Goal: Task Accomplishment & Management: Use online tool/utility

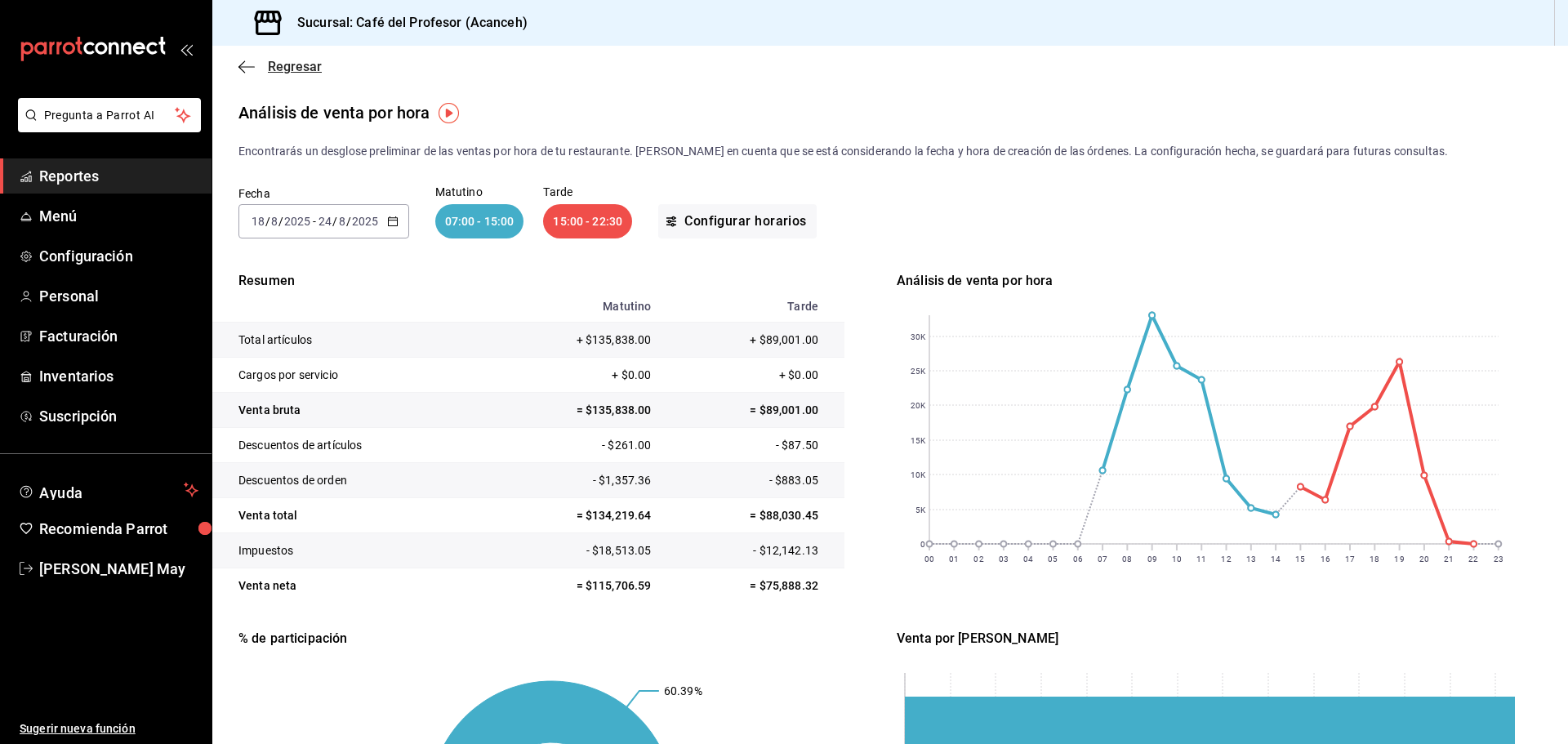
click at [296, 64] on span "Regresar" at bounding box center [294, 66] width 54 height 16
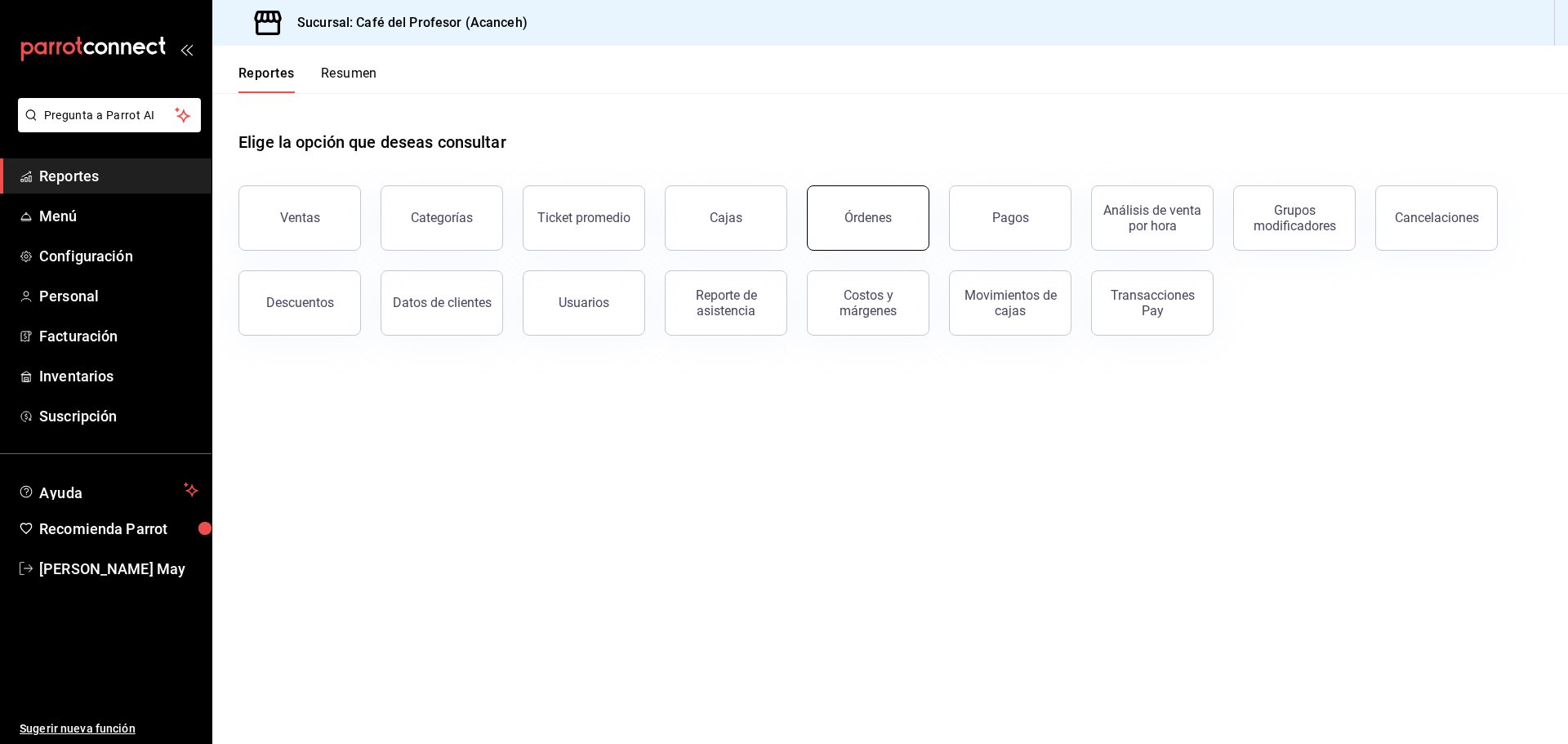
click at [913, 220] on button "Órdenes" at bounding box center [867, 218] width 122 height 65
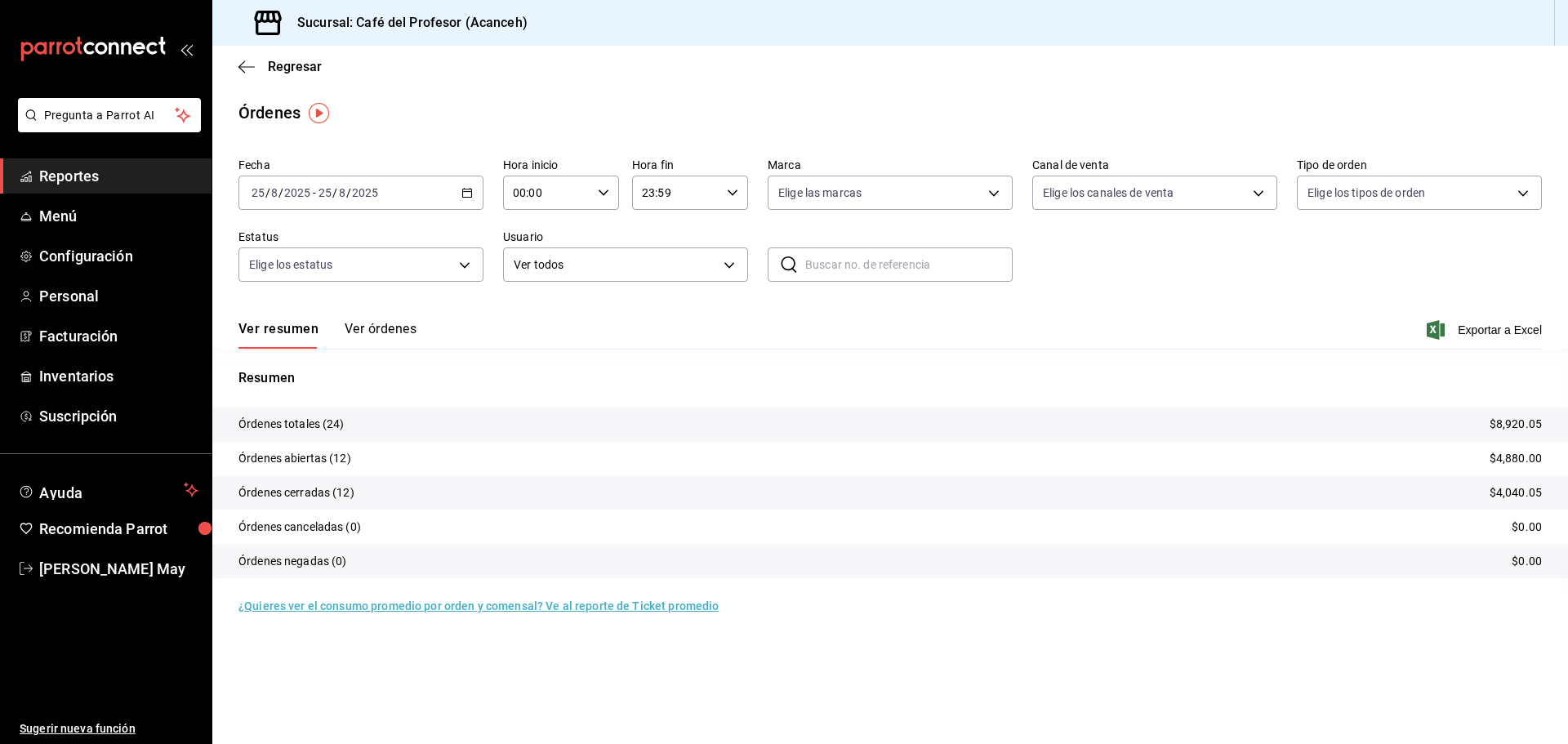
click at [377, 207] on div "2025-08-25 25 / 8 / 2025 - 2025-08-25 25 / 8 / 2025" at bounding box center [360, 192] width 245 height 34
click at [306, 435] on li "Rango de fechas" at bounding box center [315, 426] width 152 height 37
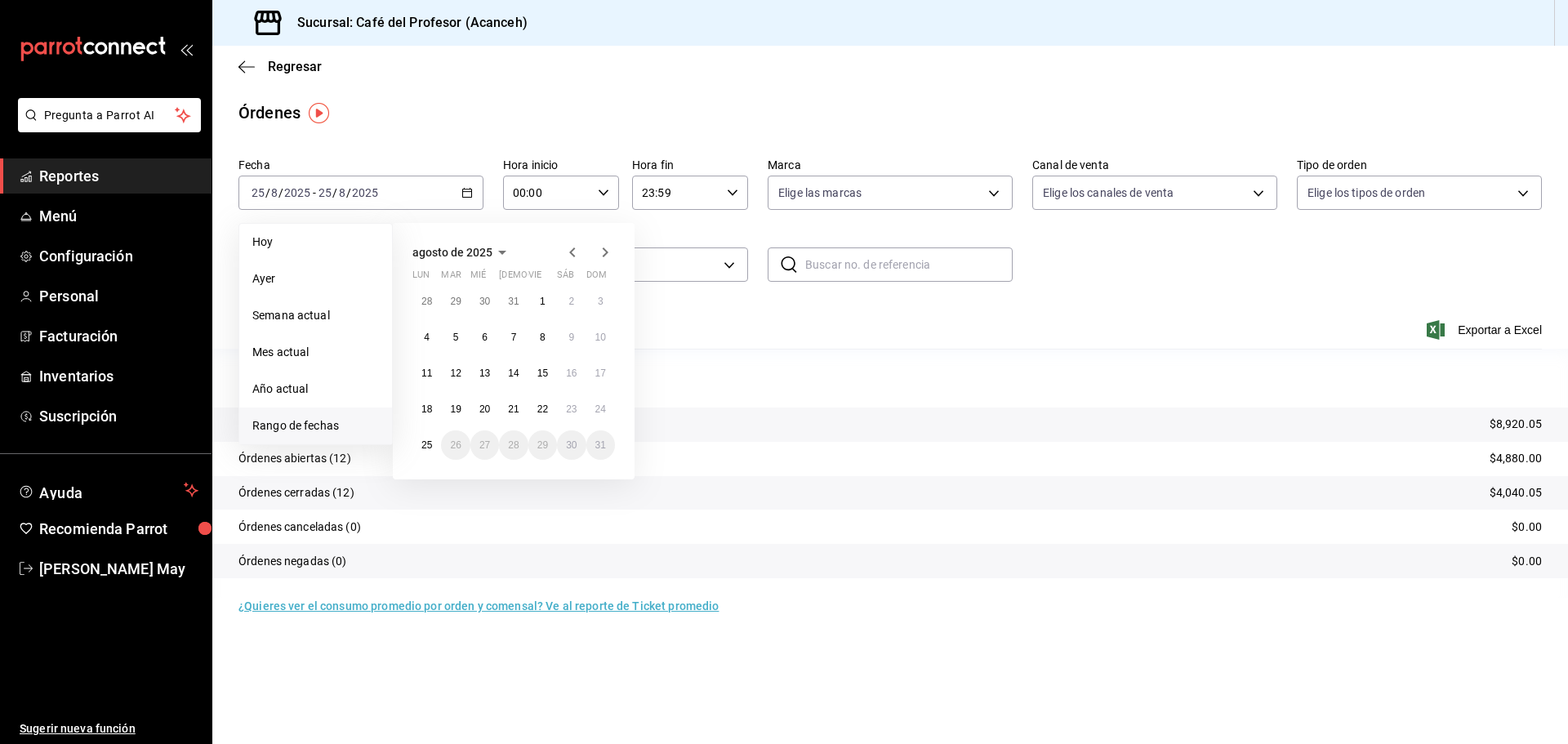
click at [564, 243] on icon "button" at bounding box center [572, 252] width 20 height 20
click at [598, 372] on abbr "15" at bounding box center [600, 373] width 11 height 12
click at [609, 244] on icon "button" at bounding box center [605, 252] width 20 height 20
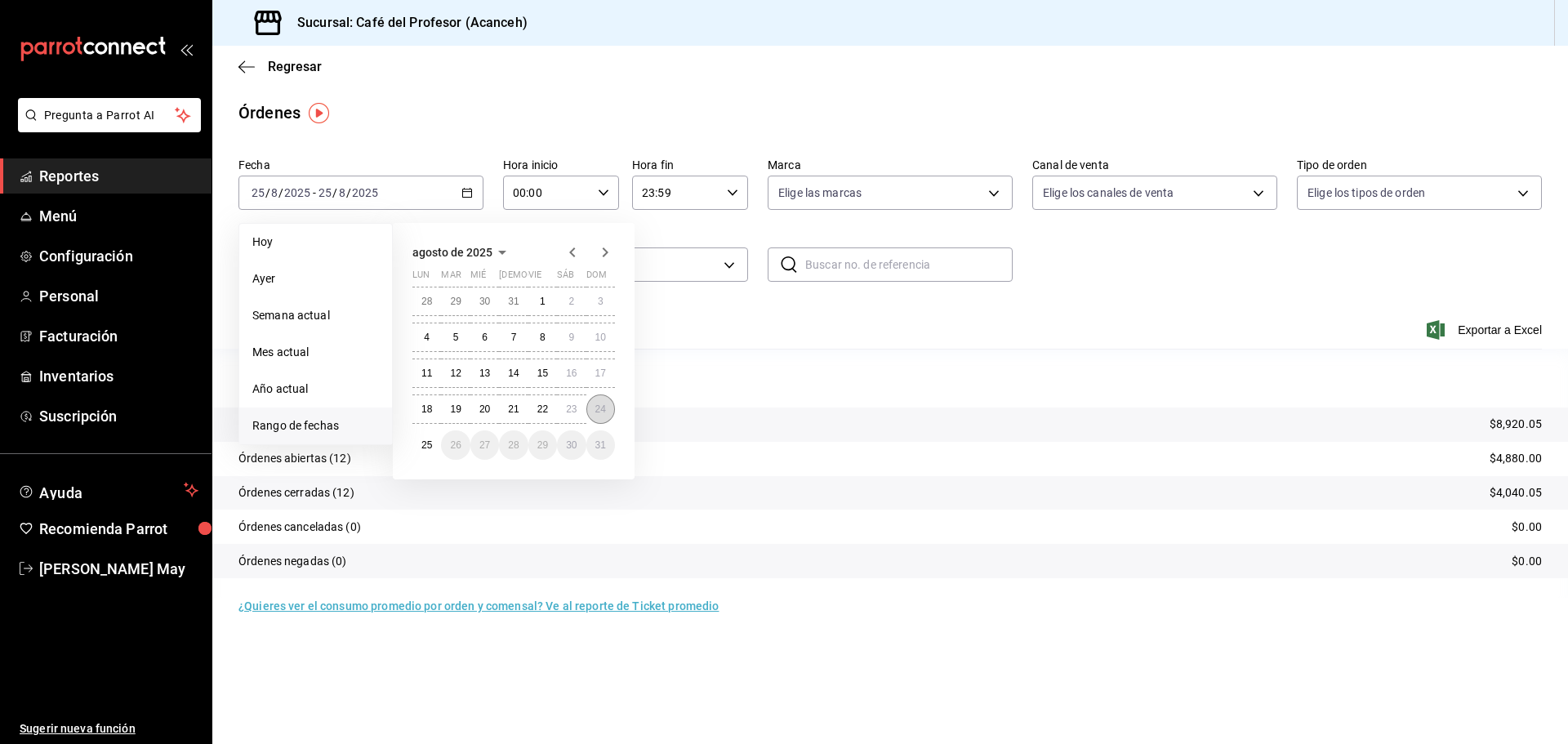
click at [594, 401] on button "24" at bounding box center [599, 409] width 28 height 29
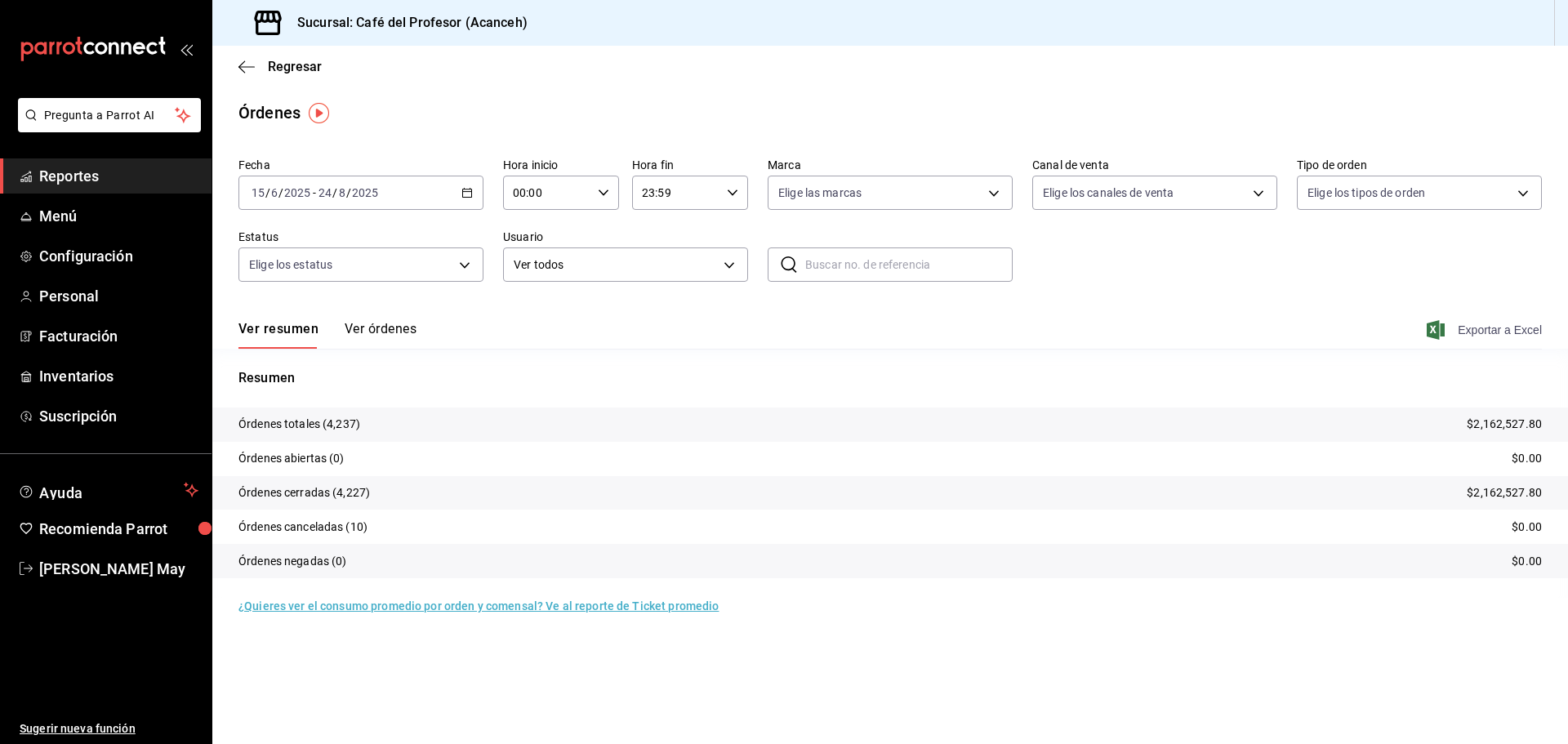
click at [1495, 325] on span "Exportar a Excel" at bounding box center [1485, 330] width 112 height 20
click at [81, 566] on span "Marco Cabrera May" at bounding box center [118, 568] width 159 height 22
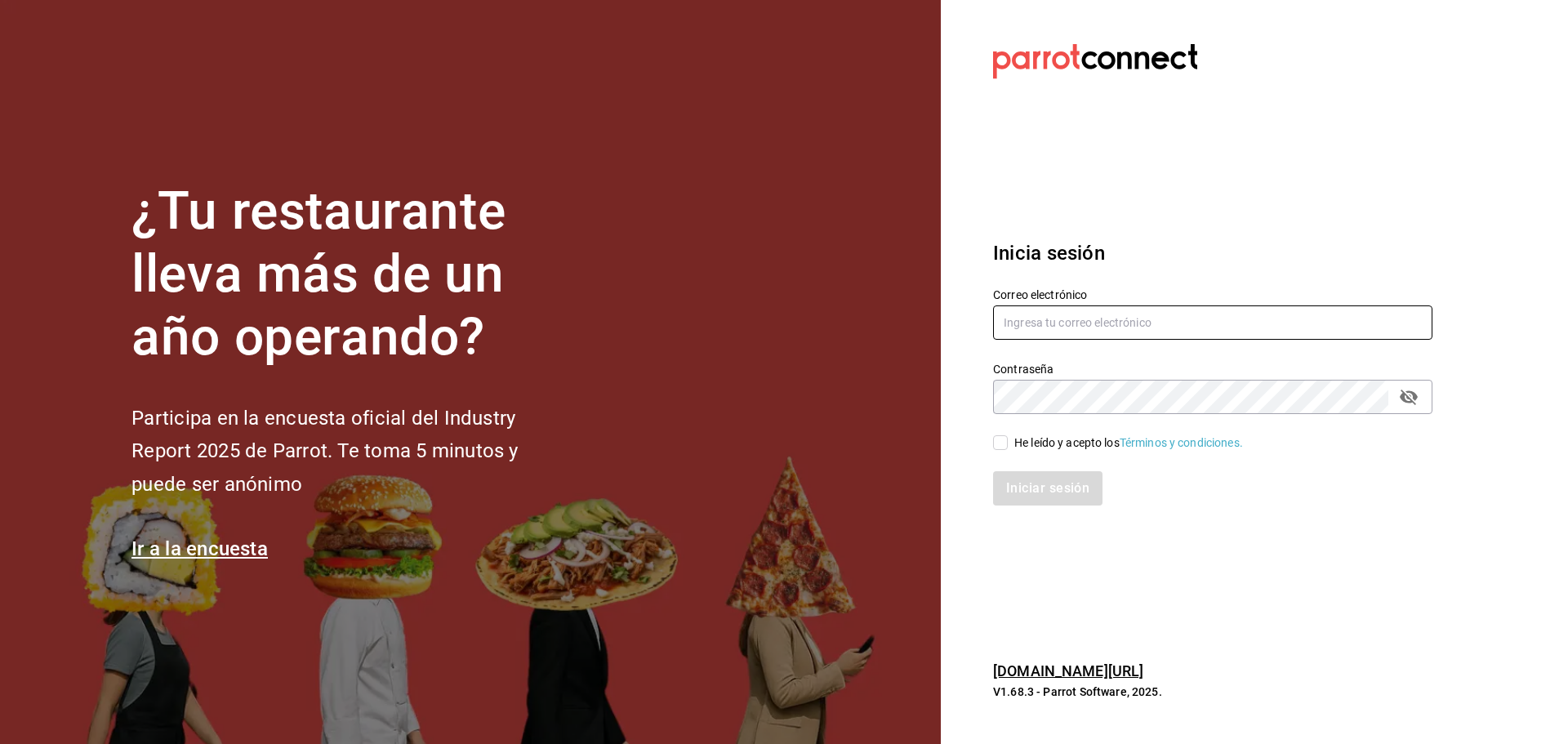
click at [1106, 326] on input "text" at bounding box center [1213, 322] width 439 height 34
type input "nytonytonii@gmail.com"
click at [1034, 436] on div "He leído y acepto los Términos y condiciones." at bounding box center [1129, 443] width 228 height 18
click at [1008, 436] on input "He leído y acepto los Términos y condiciones." at bounding box center [1000, 442] width 15 height 15
checkbox input "true"
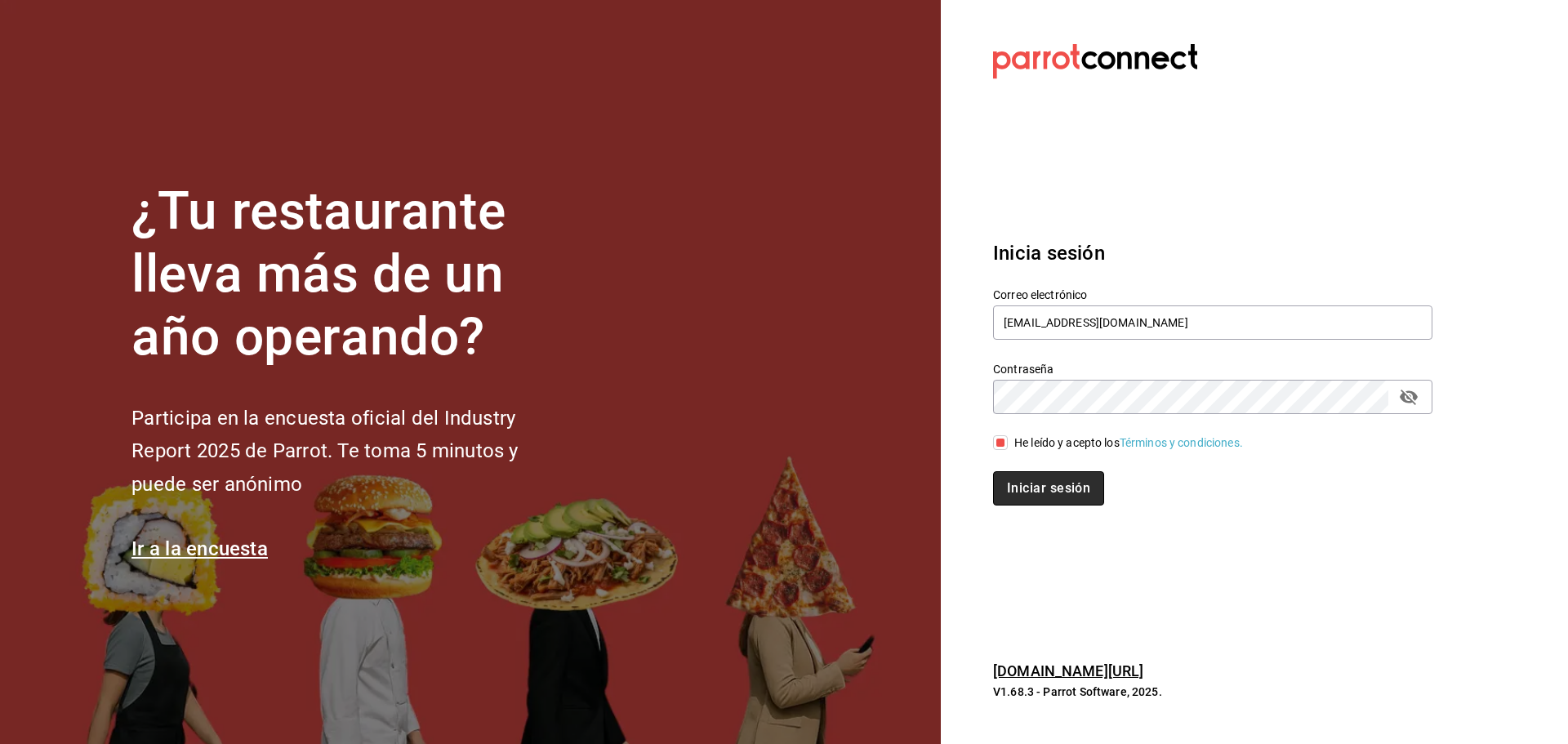
click at [1040, 491] on button "Iniciar sesión" at bounding box center [1049, 488] width 111 height 34
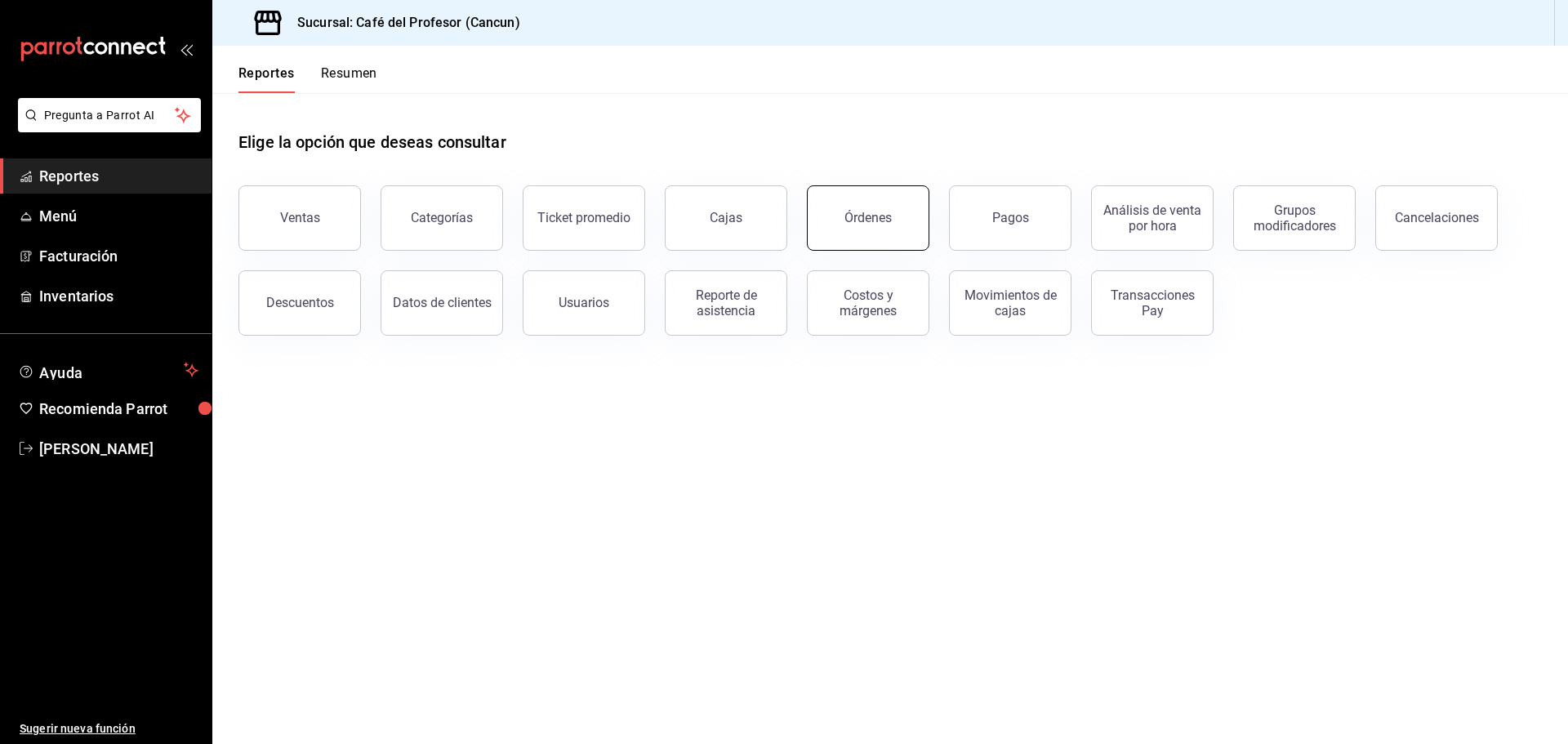
click at [921, 197] on button "Órdenes" at bounding box center [867, 218] width 122 height 65
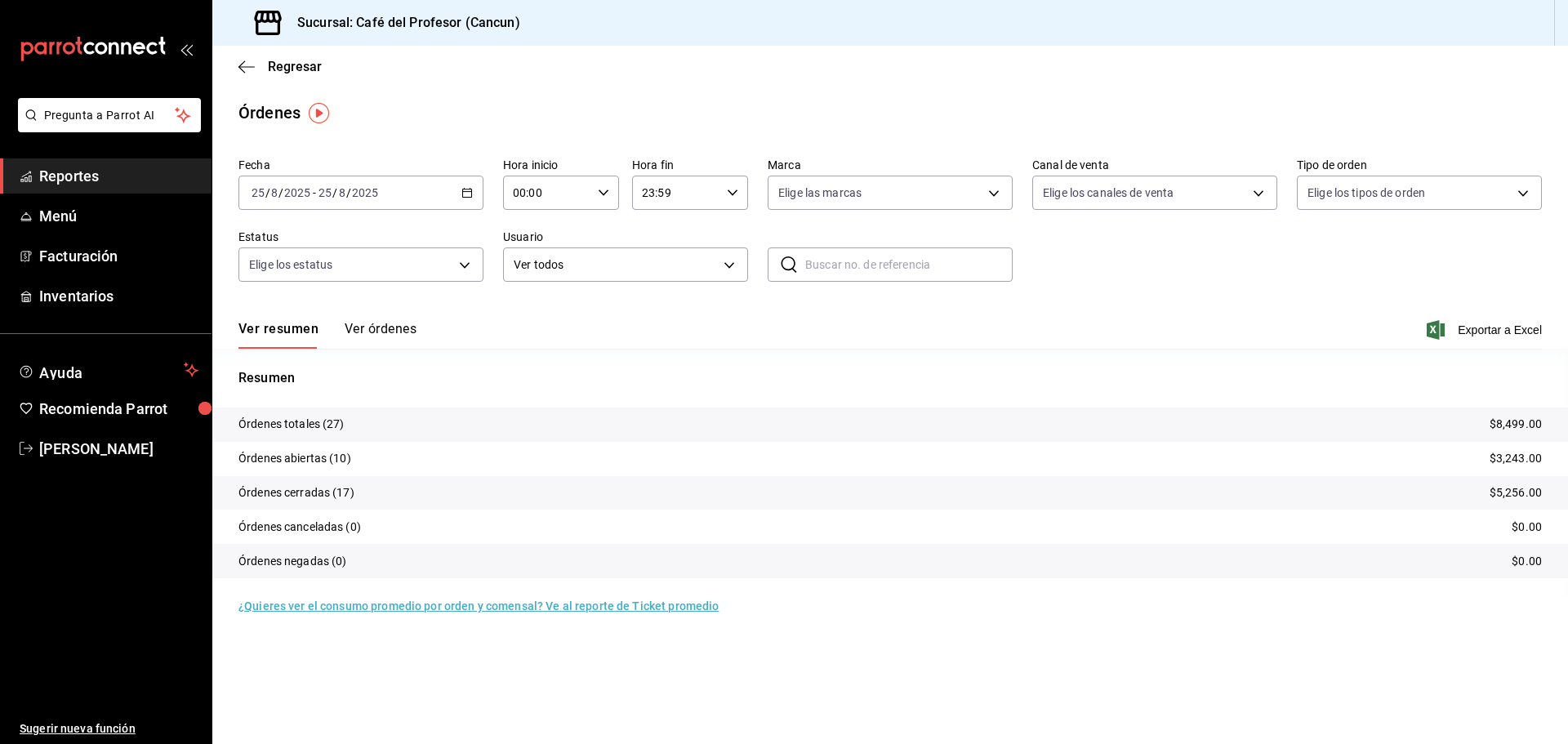
click at [459, 203] on div "2025-08-25 25 / 8 / 2025 - 2025-08-25 25 / 8 / 2025" at bounding box center [360, 192] width 245 height 34
click at [342, 420] on span "Rango de fechas" at bounding box center [315, 426] width 127 height 18
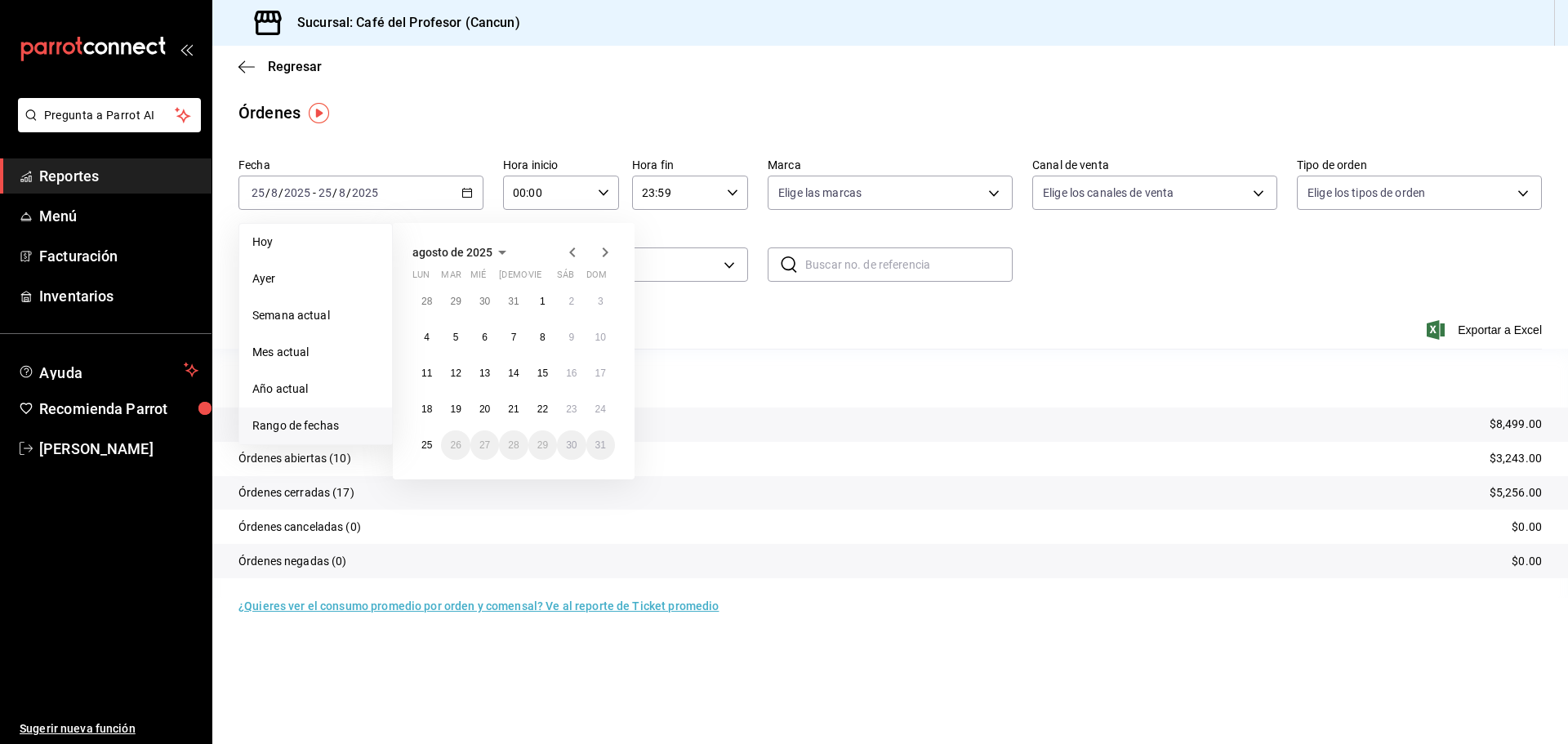
drag, startPoint x: 560, startPoint y: 247, endPoint x: 570, endPoint y: 249, distance: 10.2
click at [561, 247] on div "agosto de 2025" at bounding box center [513, 252] width 202 height 20
click at [571, 249] on icon "button" at bounding box center [572, 252] width 20 height 20
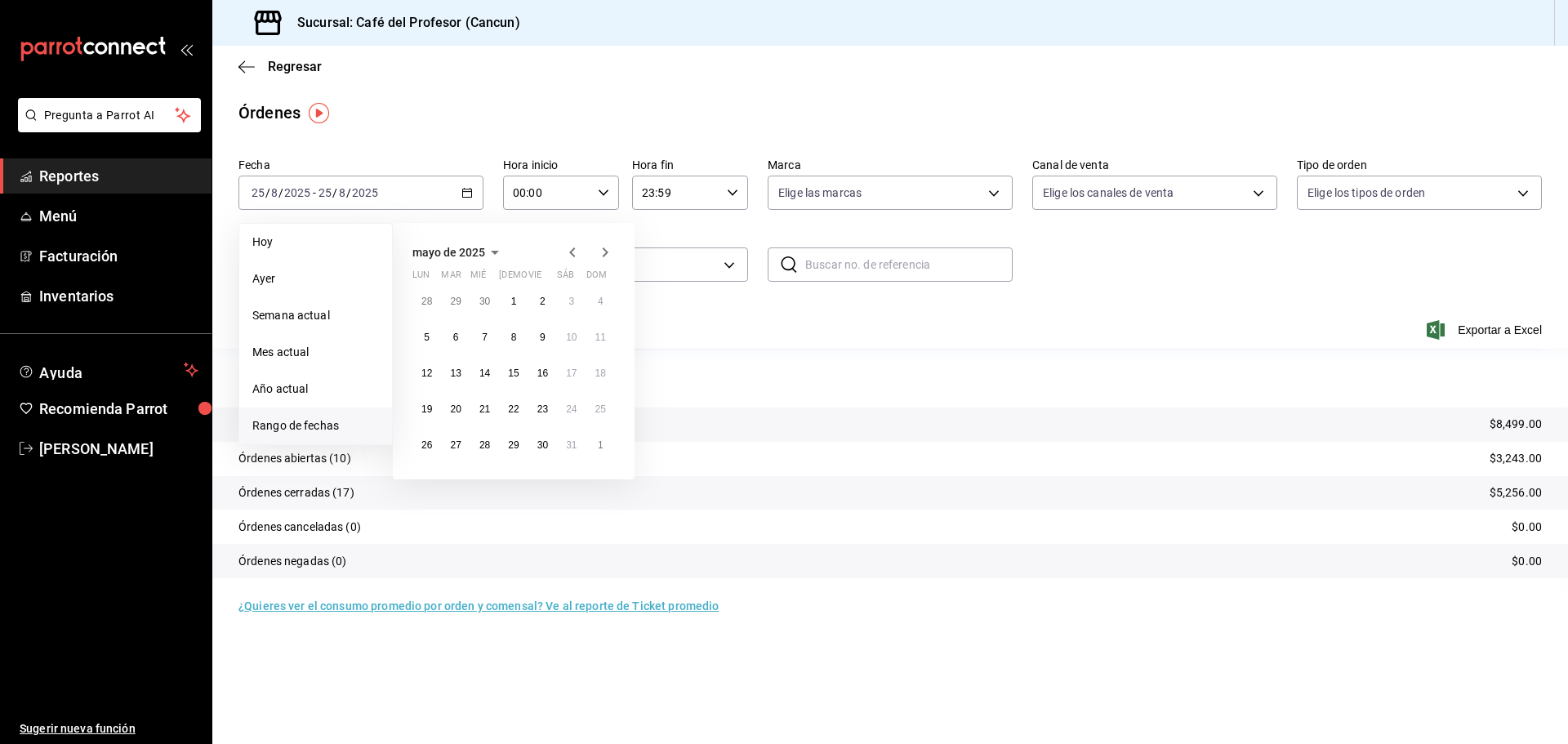
click at [602, 248] on icon "button" at bounding box center [605, 252] width 6 height 10
click at [611, 374] on button "15" at bounding box center [599, 373] width 28 height 29
click at [606, 250] on icon "button" at bounding box center [605, 252] width 20 height 20
click at [598, 403] on abbr "24" at bounding box center [600, 409] width 11 height 12
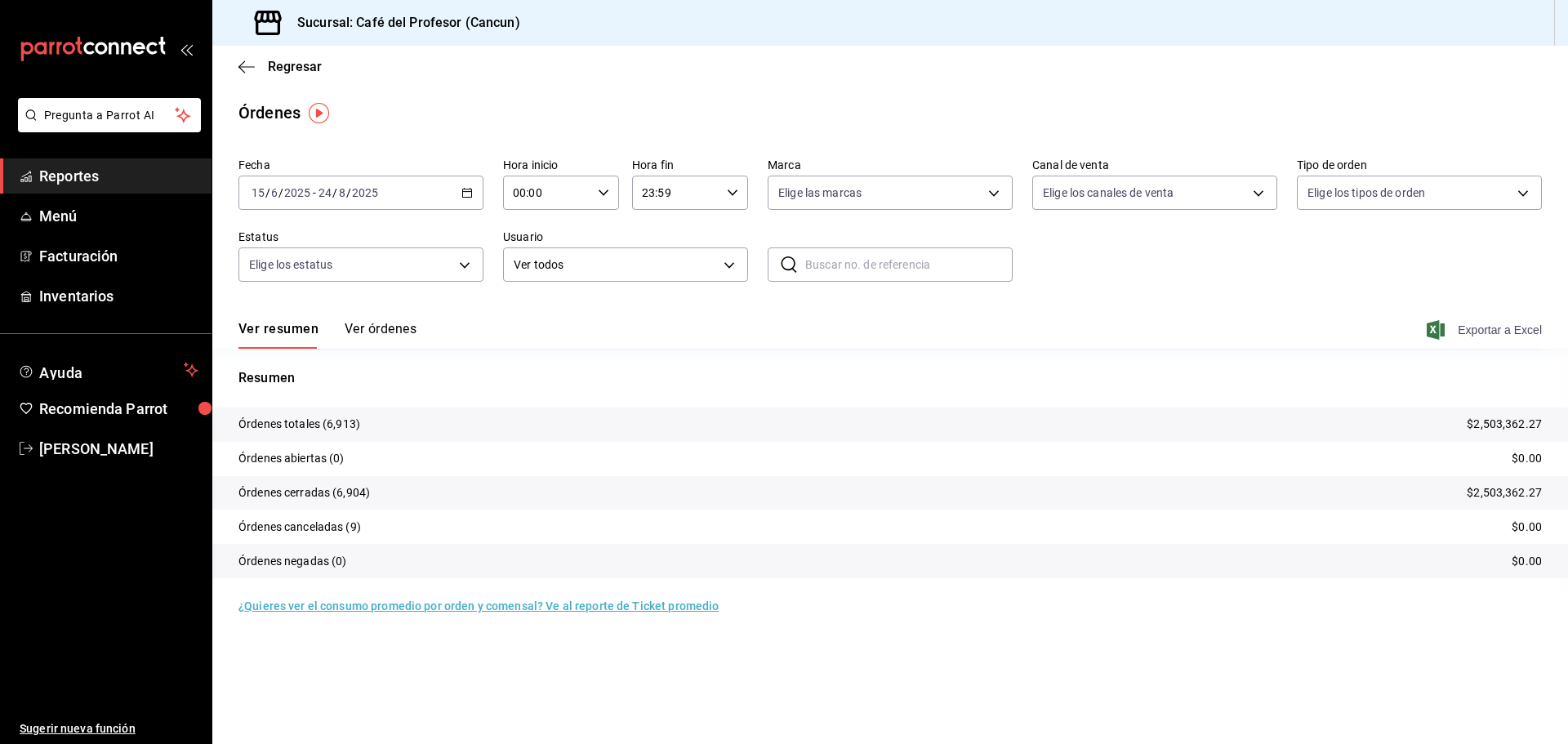
click at [1459, 327] on span "Exportar a Excel" at bounding box center [1485, 330] width 112 height 20
click at [987, 393] on div "Resumen Órdenes totales (6,913) $2,503,362.27 Órdenes abiertas (0) $0.00 Órdene…" at bounding box center [889, 482] width 1355 height 229
click at [1464, 333] on span "Exportar a Excel" at bounding box center [1485, 330] width 112 height 20
click at [1478, 333] on span "Exportar a Excel" at bounding box center [1485, 330] width 112 height 20
click at [1513, 108] on div "Órdenes" at bounding box center [889, 112] width 1355 height 24
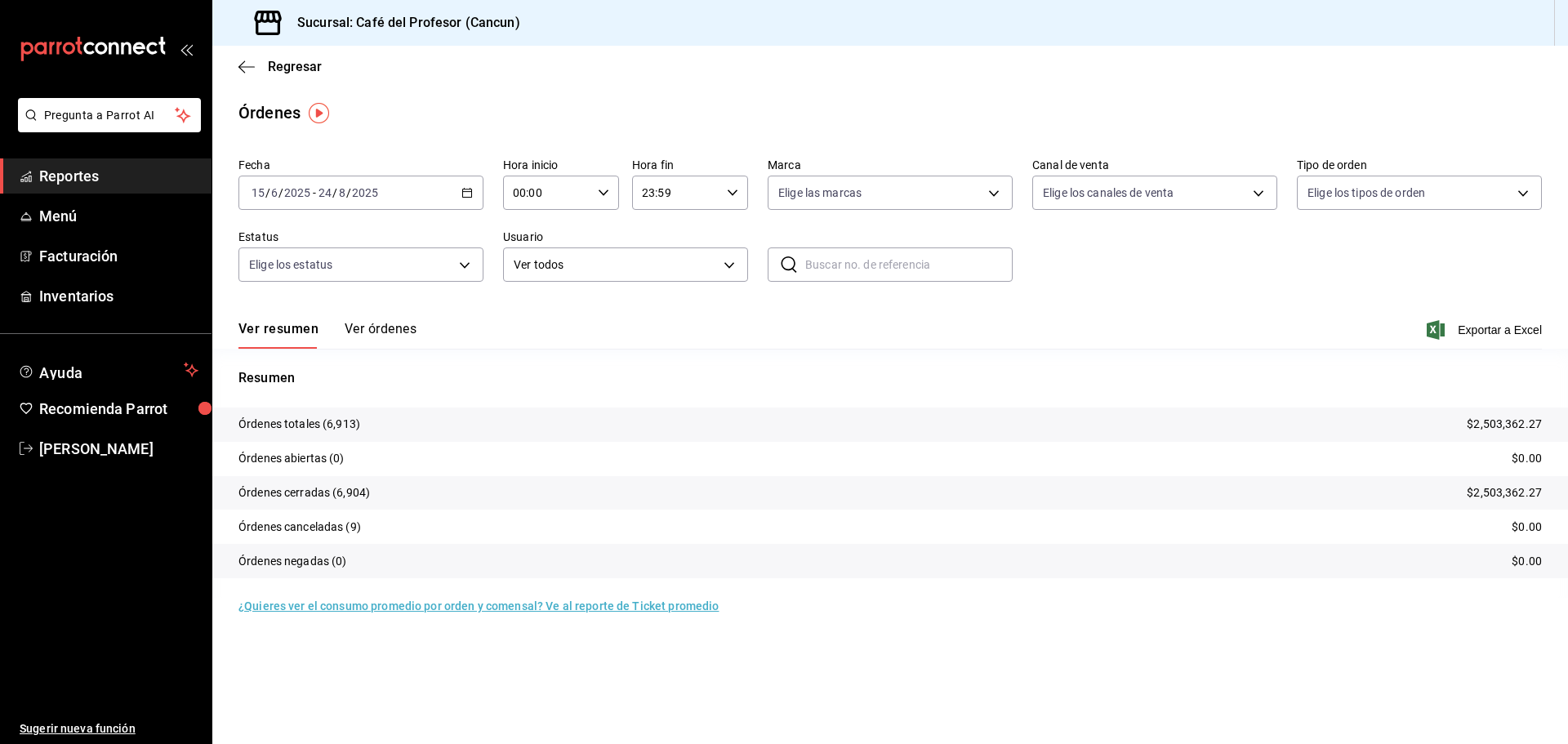
click at [1149, 296] on div "Fecha 2025-06-15 15 / 6 / 2025 - 2025-08-24 24 / 8 / 2025 Hora inicio 00:00 Hor…" at bounding box center [889, 227] width 1303 height 150
drag, startPoint x: 815, startPoint y: 406, endPoint x: 414, endPoint y: 332, distance: 407.8
click at [414, 332] on button "Ver órdenes" at bounding box center [381, 335] width 72 height 27
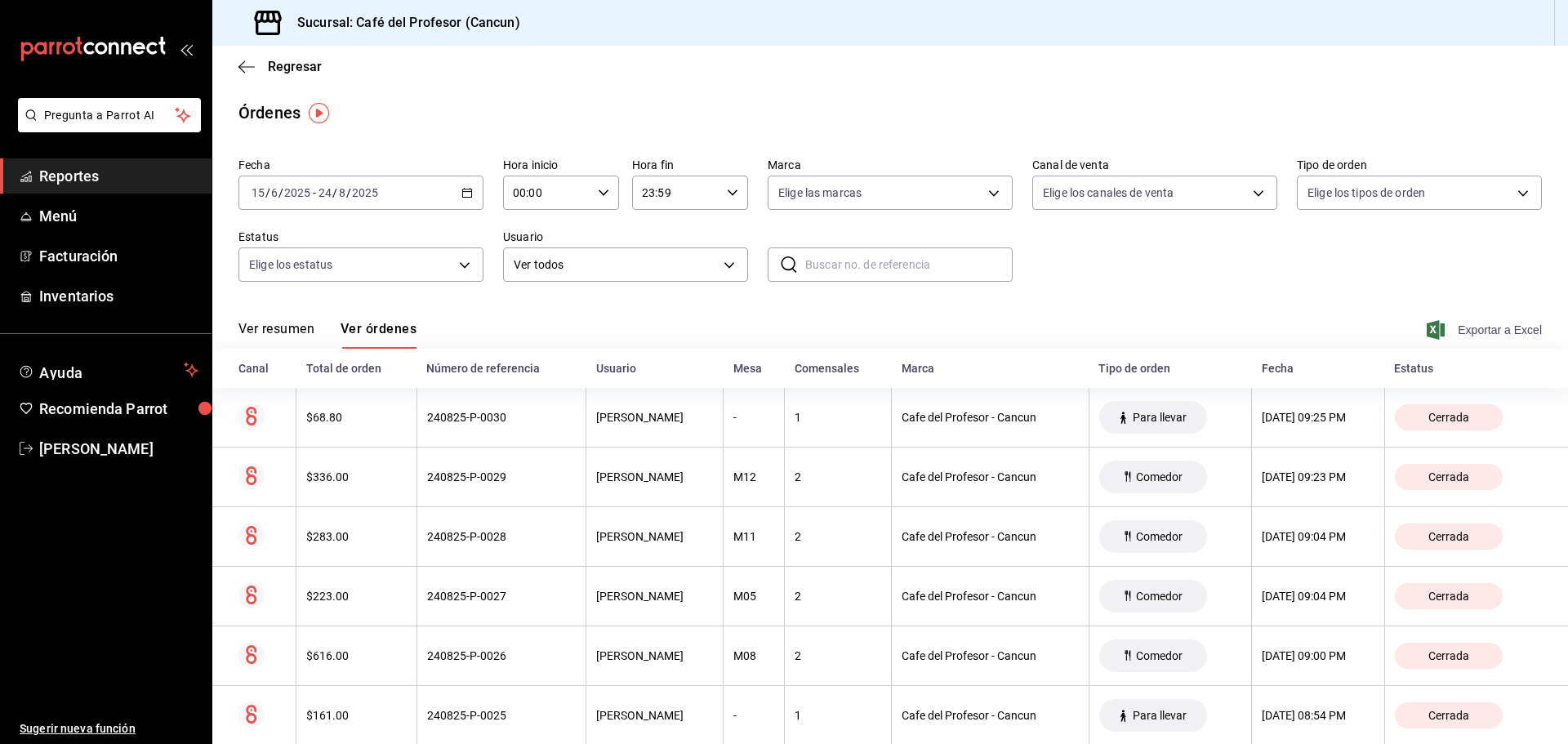
click at [1489, 328] on span "Exportar a Excel" at bounding box center [1485, 330] width 112 height 20
click at [279, 324] on button "Ver resumen" at bounding box center [276, 335] width 76 height 27
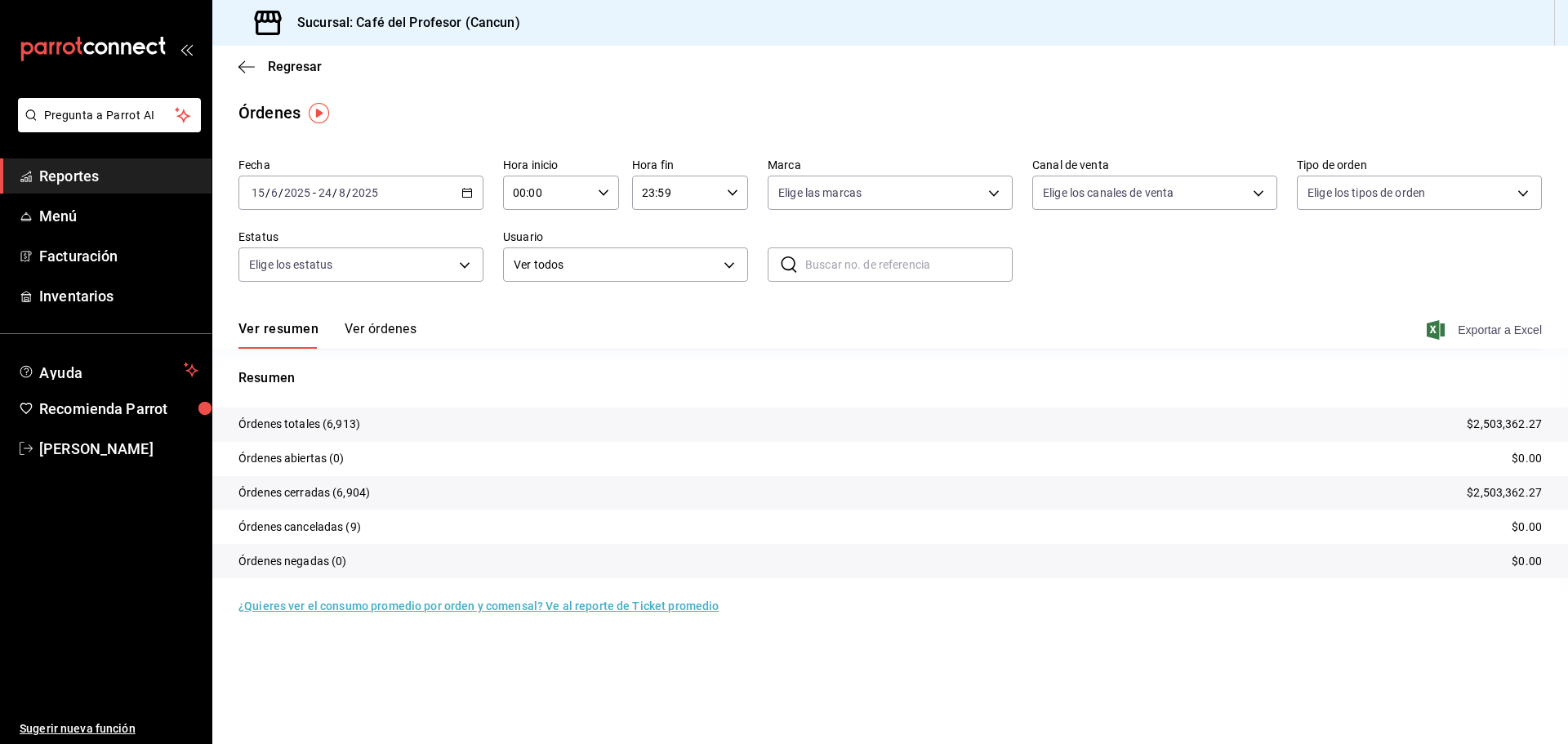
click at [1463, 322] on span "Exportar a Excel" at bounding box center [1485, 330] width 112 height 20
click at [1501, 331] on span "Exportar a Excel" at bounding box center [1485, 330] width 112 height 20
click at [1033, 377] on p "Resumen" at bounding box center [889, 378] width 1303 height 20
drag, startPoint x: 1264, startPoint y: 308, endPoint x: 49, endPoint y: 445, distance: 1222.7
click at [49, 442] on span "Marco Cabrera" at bounding box center [118, 448] width 159 height 22
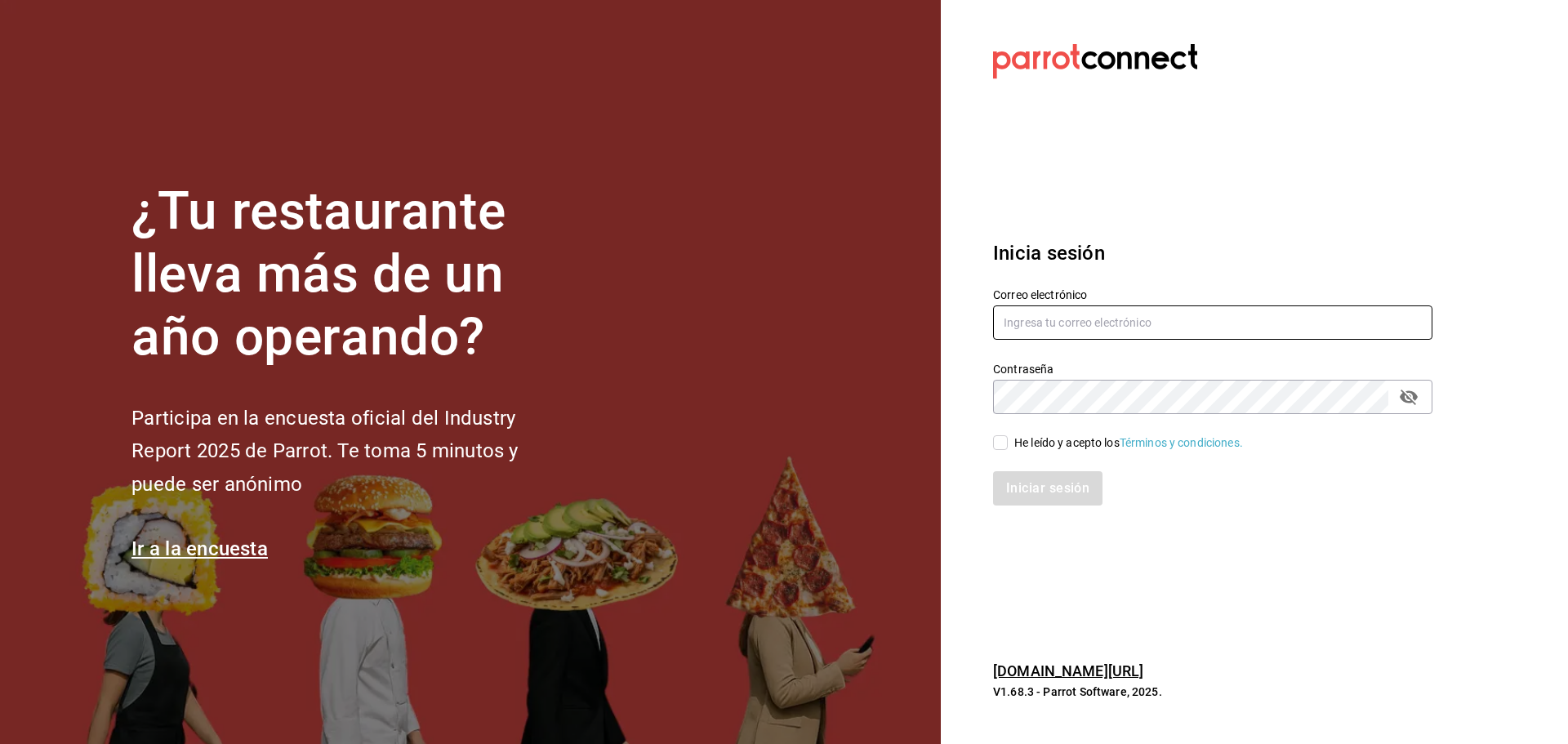
click at [1062, 315] on input "text" at bounding box center [1213, 322] width 439 height 34
click at [1030, 329] on input "text" at bounding box center [1213, 322] width 439 height 34
type input "[EMAIL_ADDRESS][DOMAIN_NAME]"
click at [1058, 423] on div "He leído y acepto los Términos y condiciones." at bounding box center [1203, 433] width 459 height 37
click at [1062, 436] on div "He leído y acepto los Términos y condiciones." at bounding box center [1129, 443] width 228 height 18
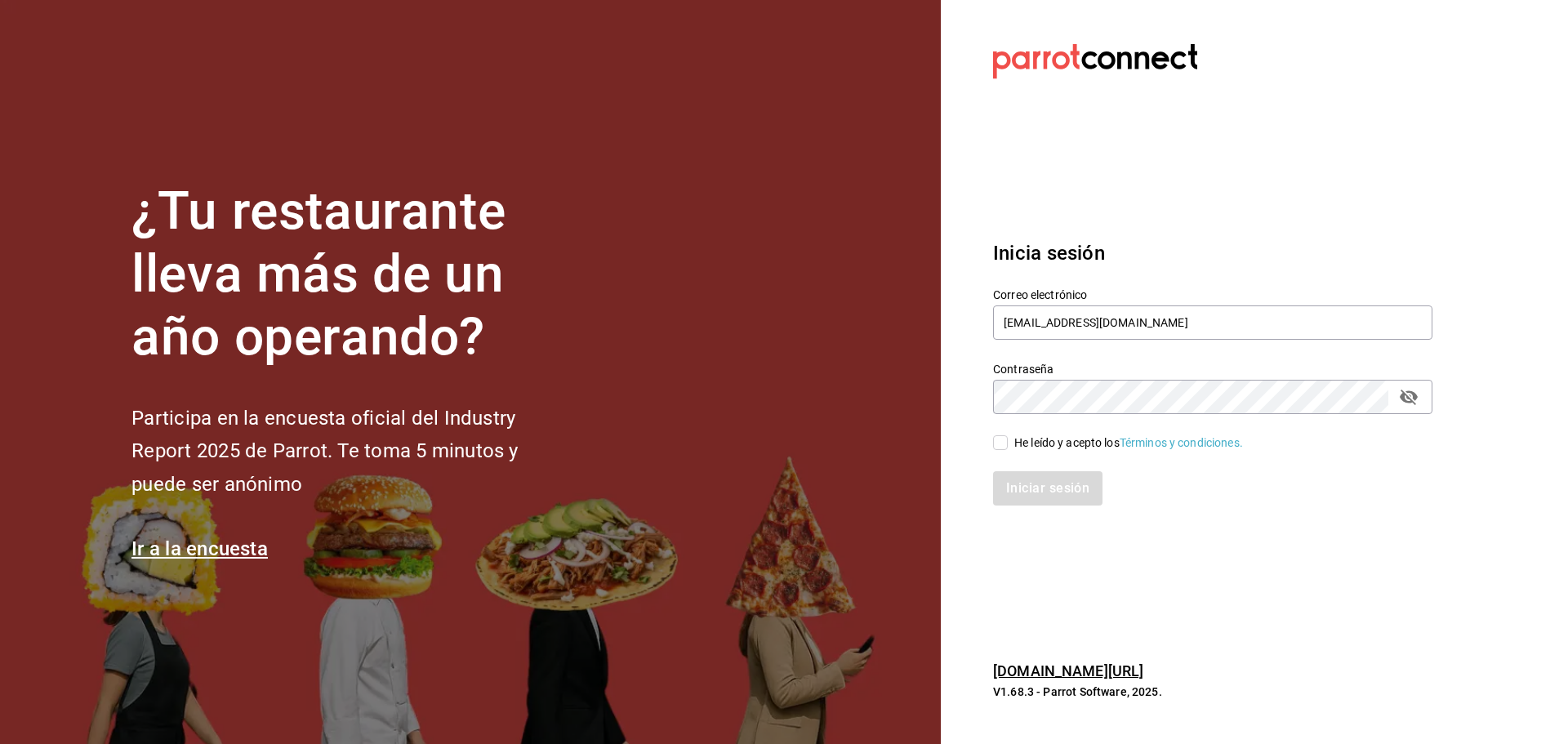
click at [1008, 436] on input "He leído y acepto los Términos y condiciones." at bounding box center [1000, 442] width 15 height 15
checkbox input "true"
click at [1039, 486] on button "Iniciar sesión" at bounding box center [1049, 488] width 111 height 34
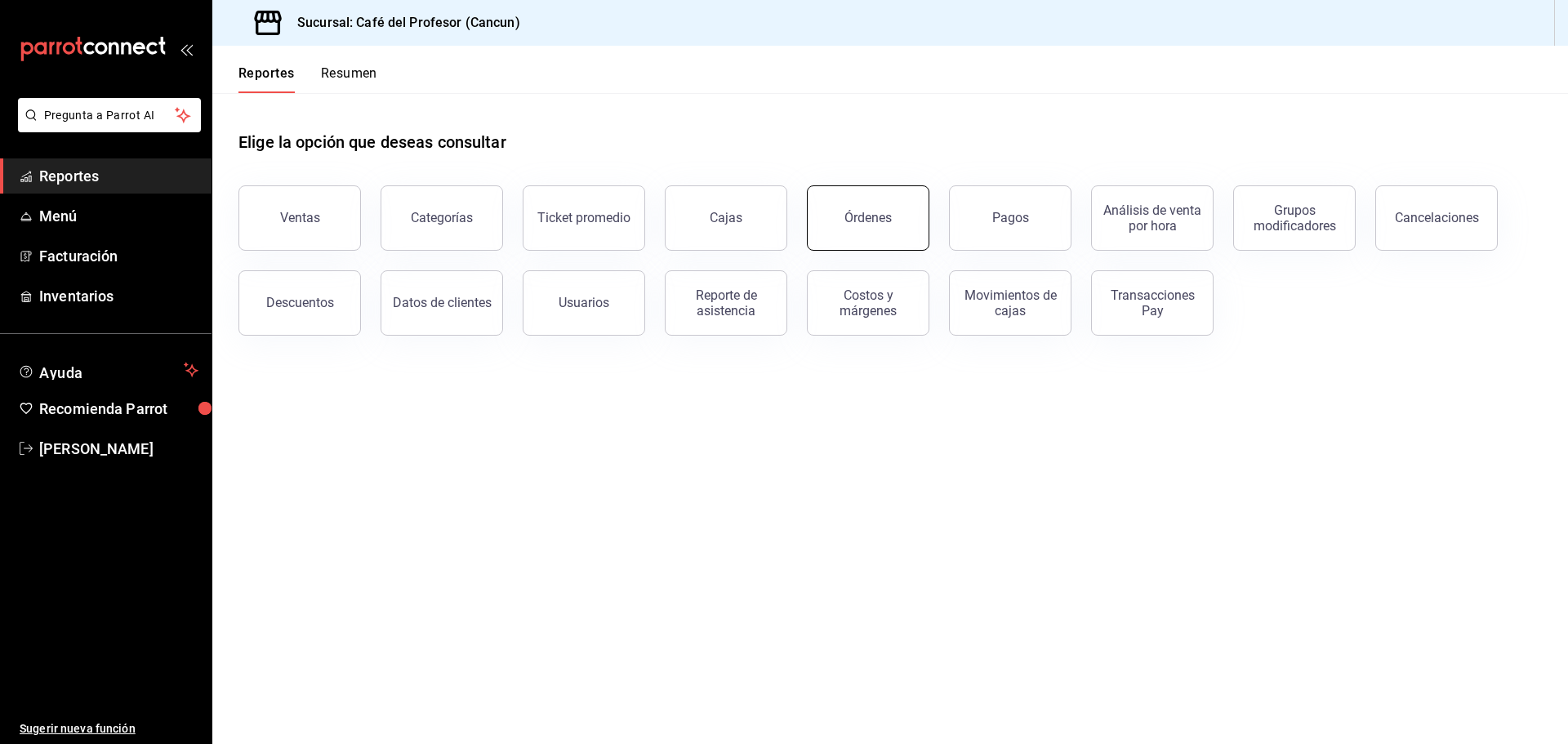
click at [841, 209] on button "Órdenes" at bounding box center [867, 218] width 122 height 65
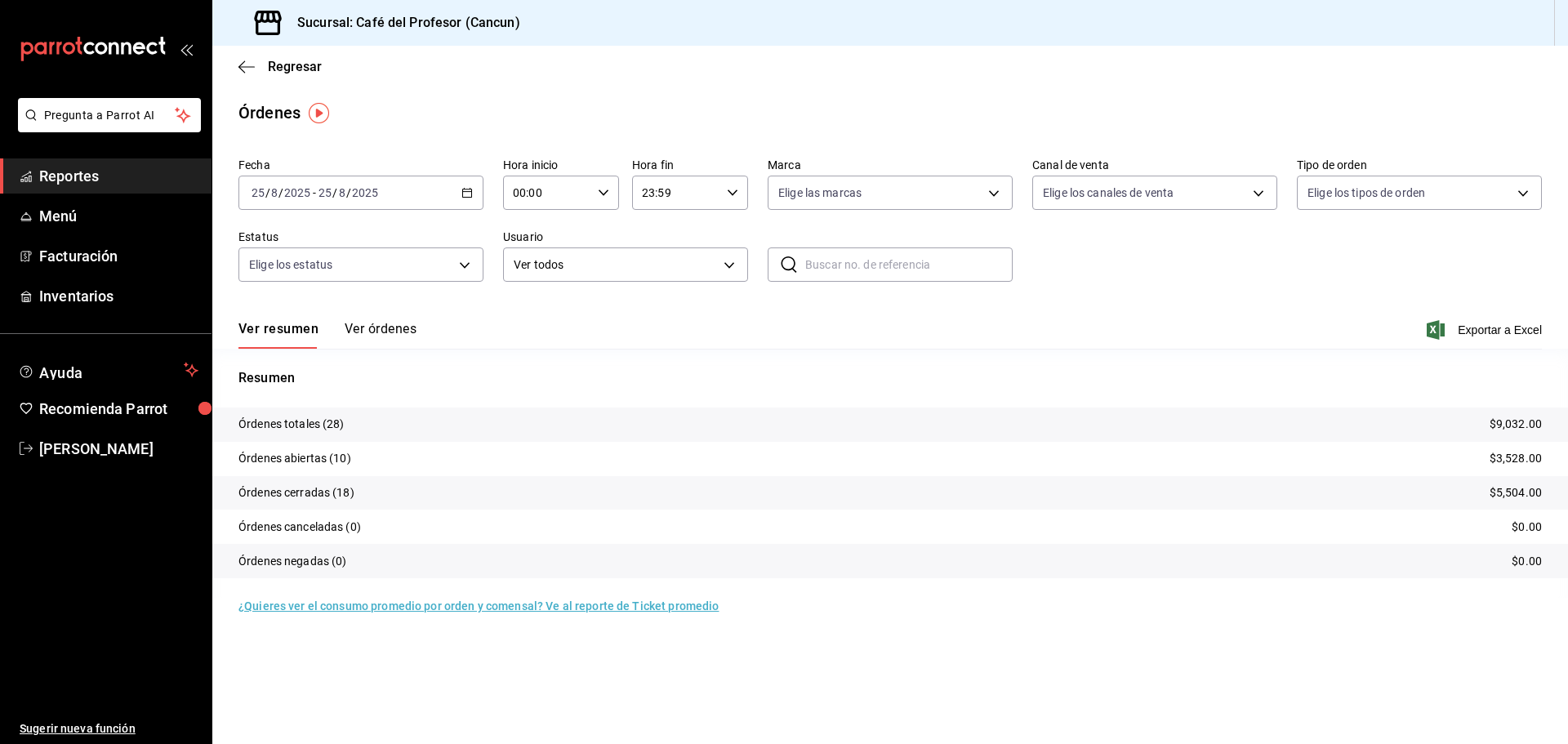
click at [446, 192] on div "[DATE] [DATE] - [DATE] [DATE]" at bounding box center [360, 192] width 245 height 34
click at [340, 425] on span "Rango de fechas" at bounding box center [315, 426] width 127 height 18
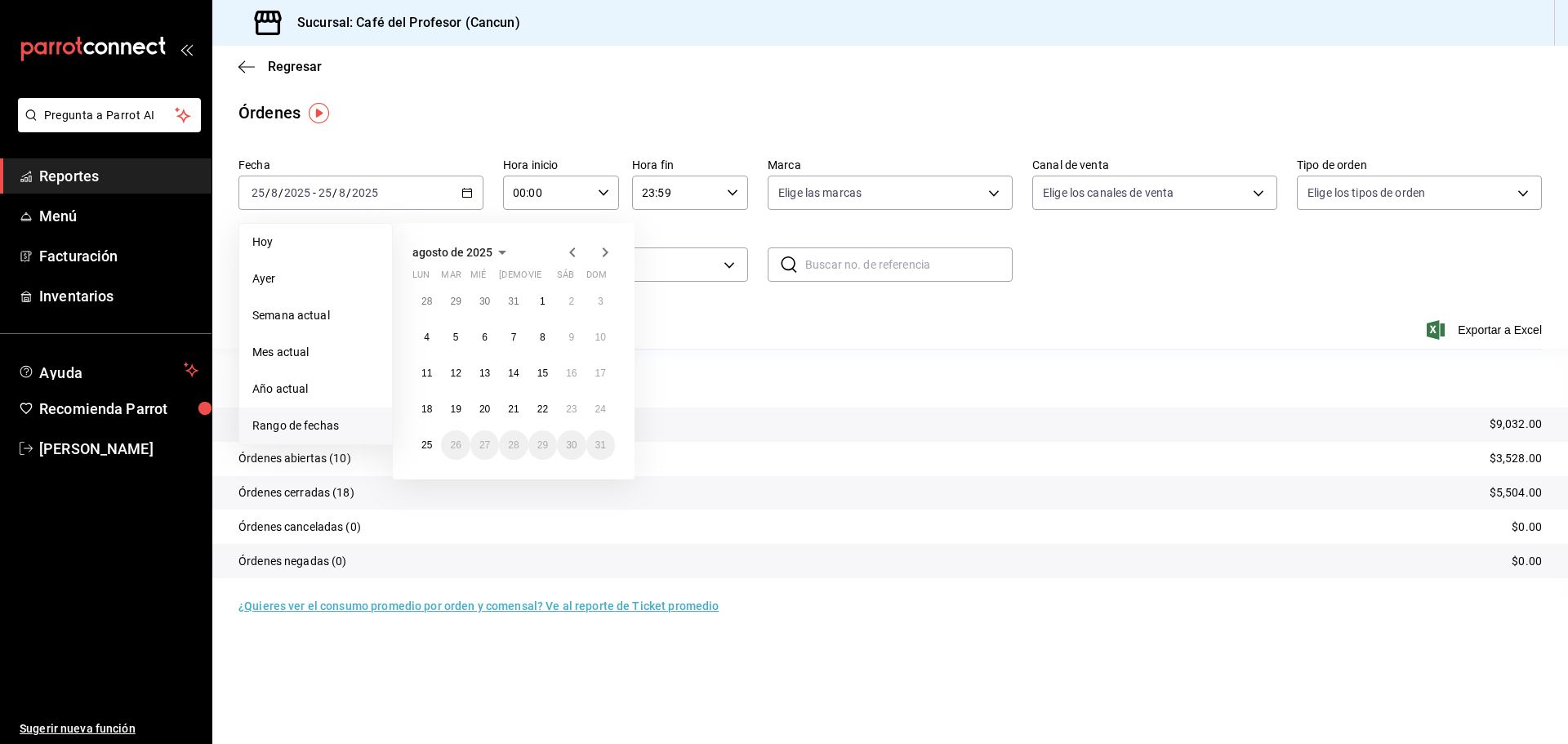
click at [576, 257] on icon "button" at bounding box center [572, 252] width 20 height 20
click at [609, 248] on icon "button" at bounding box center [605, 252] width 20 height 20
click at [596, 380] on button "15" at bounding box center [599, 373] width 28 height 29
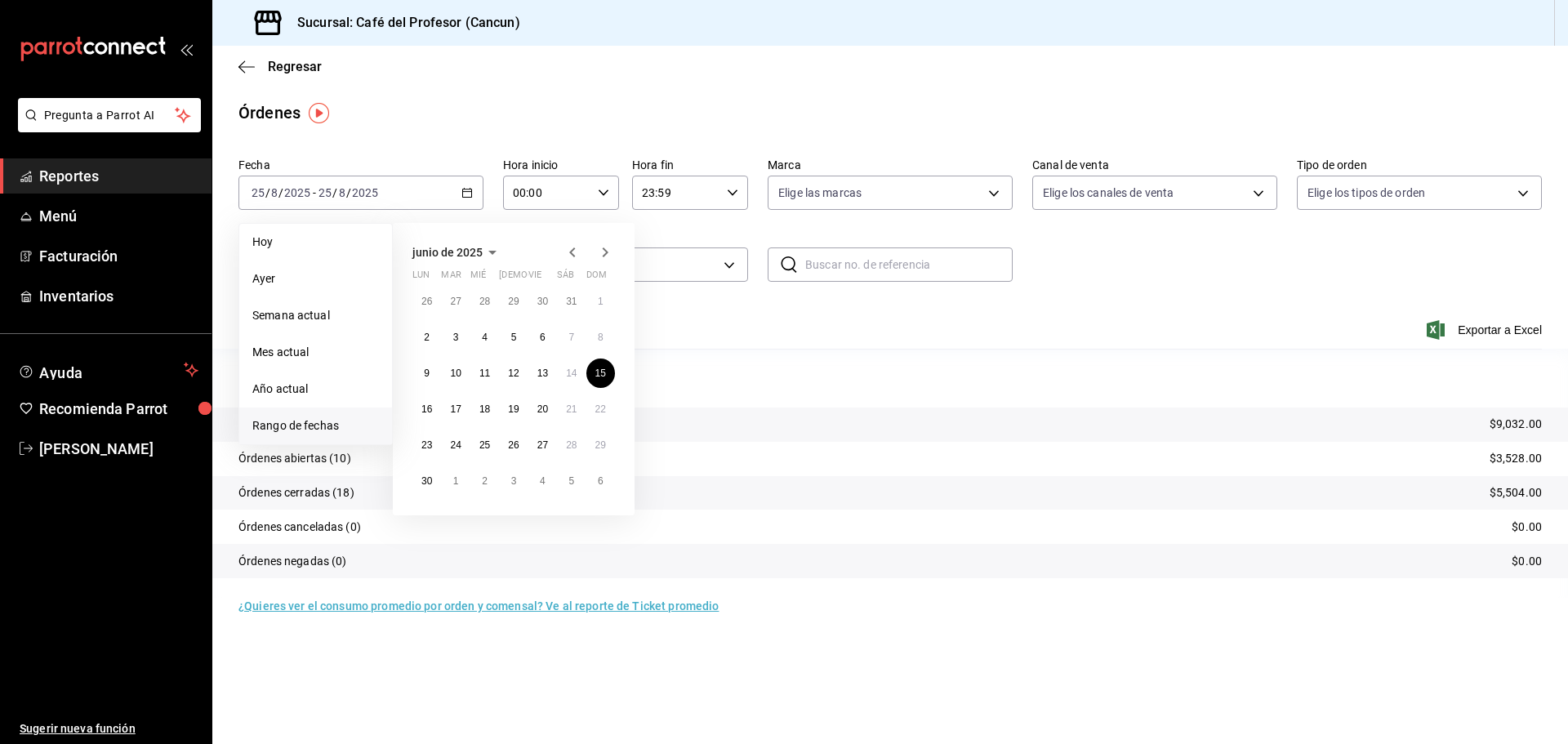
click at [607, 258] on icon "button" at bounding box center [605, 252] width 20 height 20
click at [600, 403] on abbr "24" at bounding box center [600, 409] width 11 height 12
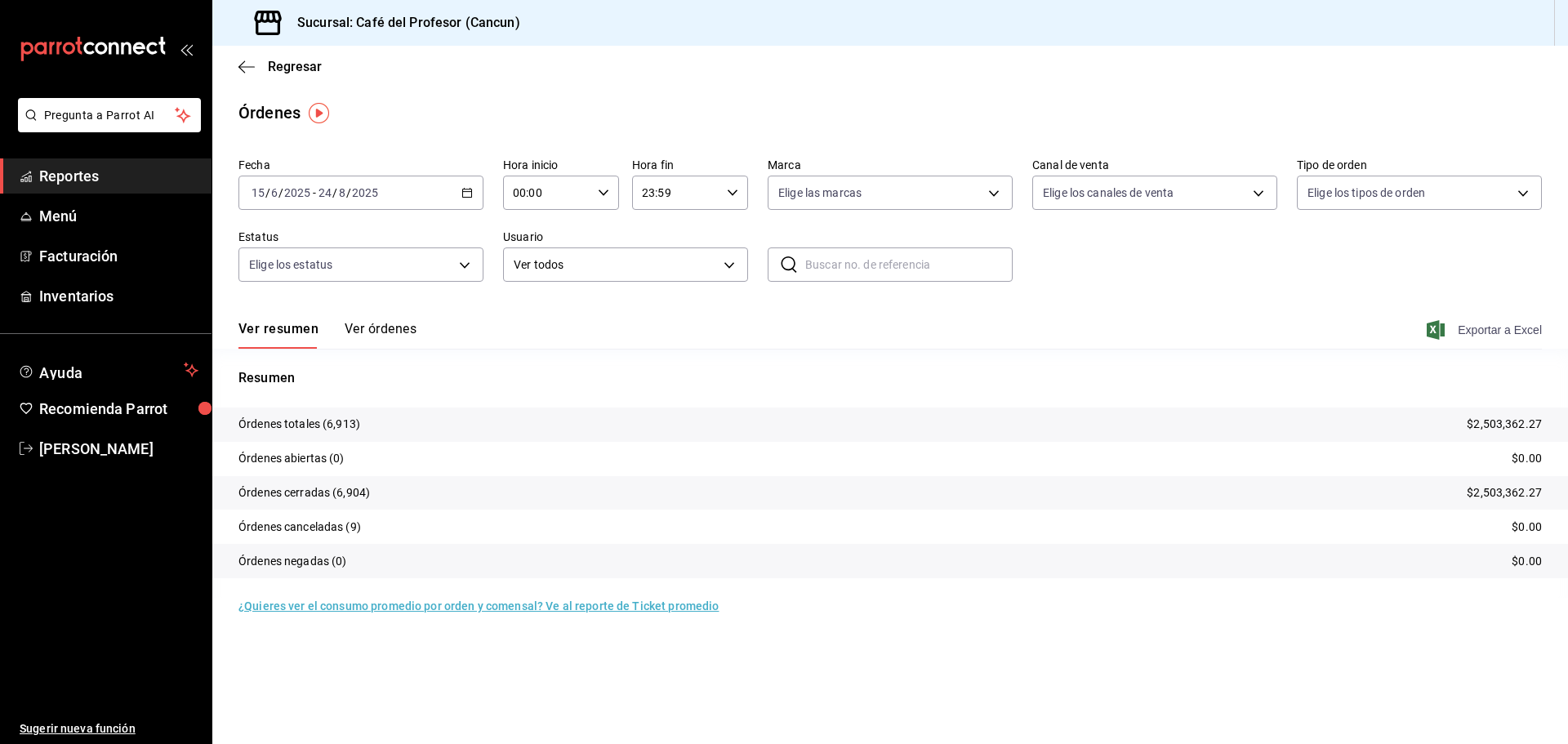
click at [1504, 324] on span "Exportar a Excel" at bounding box center [1485, 330] width 112 height 20
click at [429, 177] on div "[DATE] [DATE] - [DATE] [DATE]" at bounding box center [360, 192] width 245 height 34
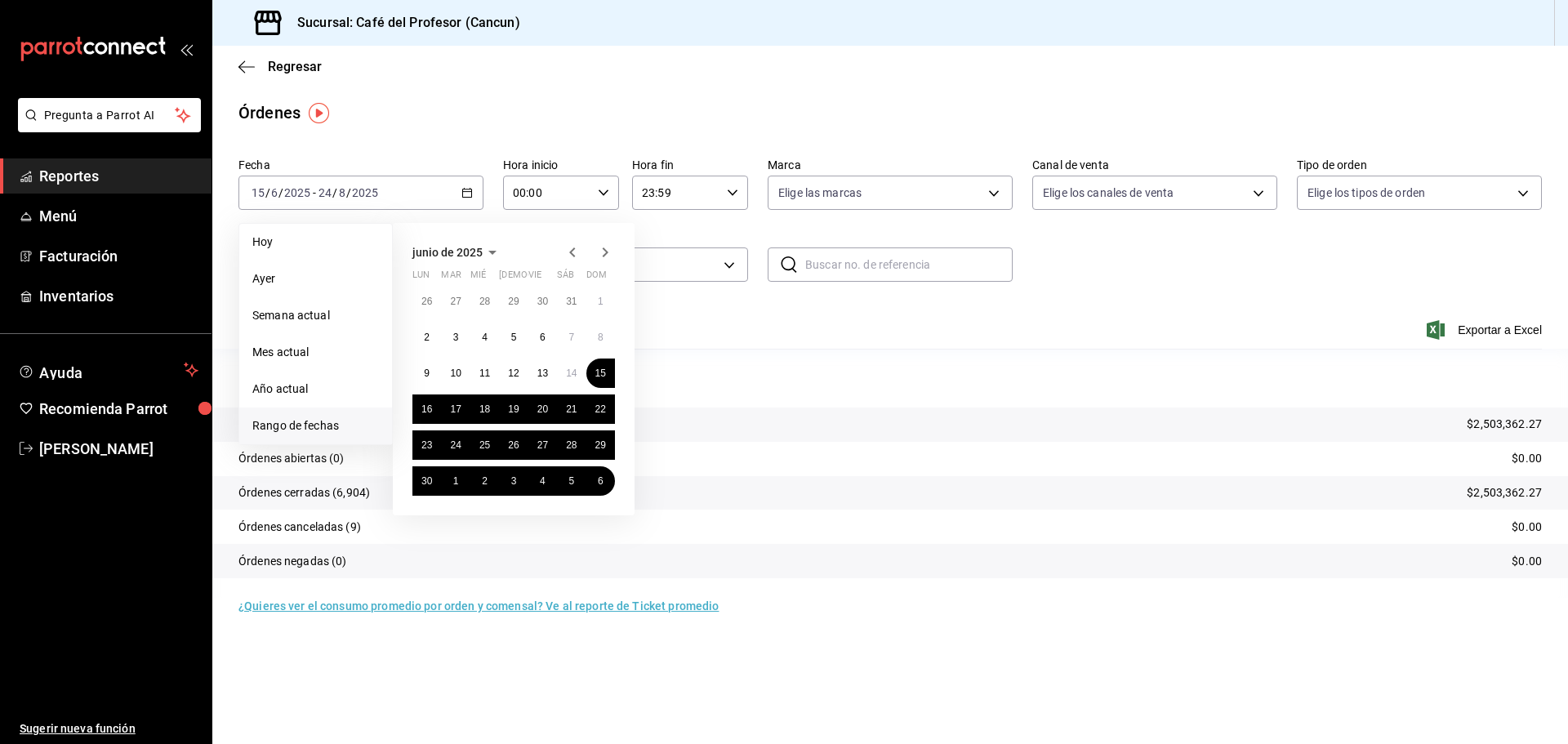
click at [576, 252] on icon "button" at bounding box center [572, 252] width 20 height 20
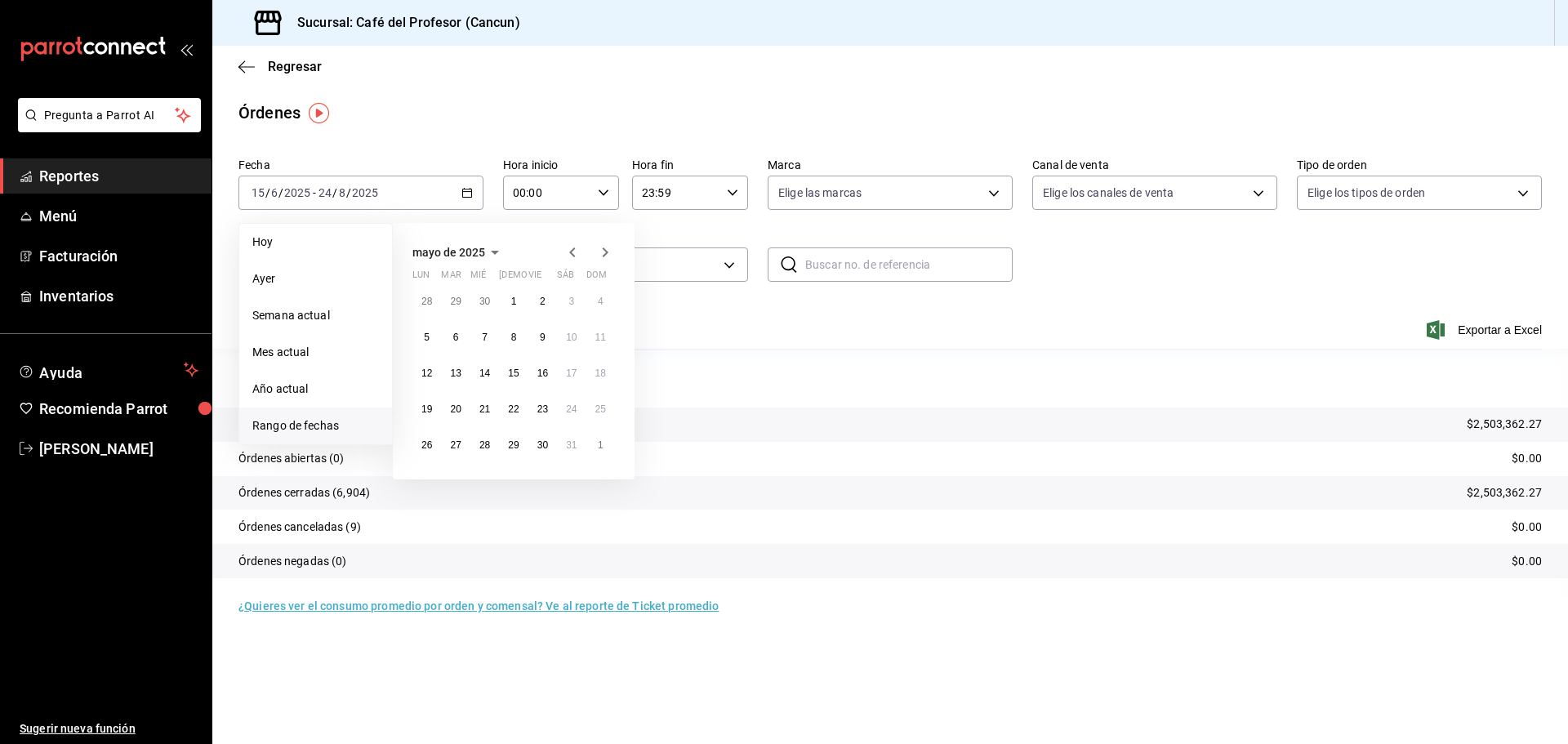
click at [598, 251] on icon "button" at bounding box center [605, 252] width 20 height 20
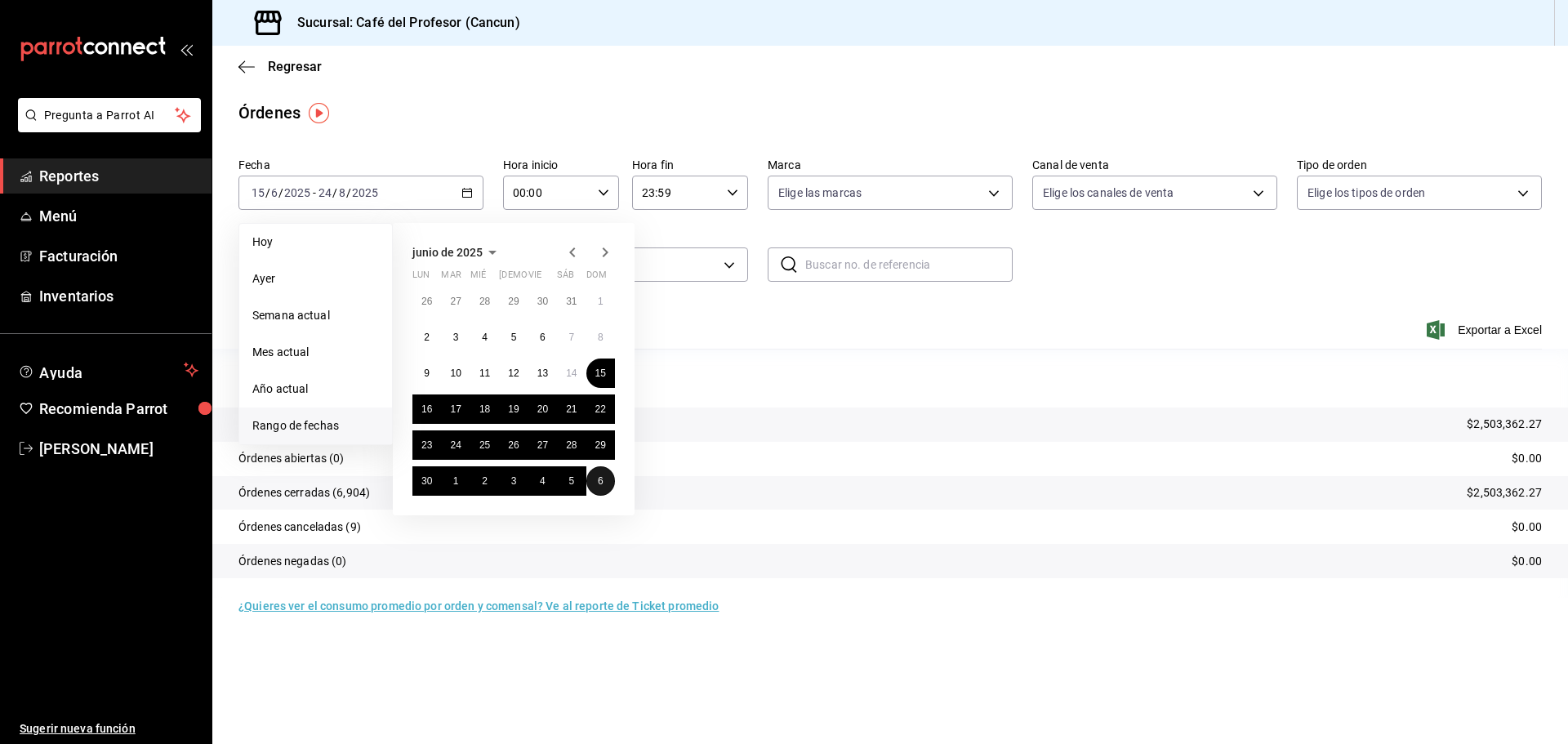
click at [596, 492] on button "6" at bounding box center [599, 481] width 28 height 29
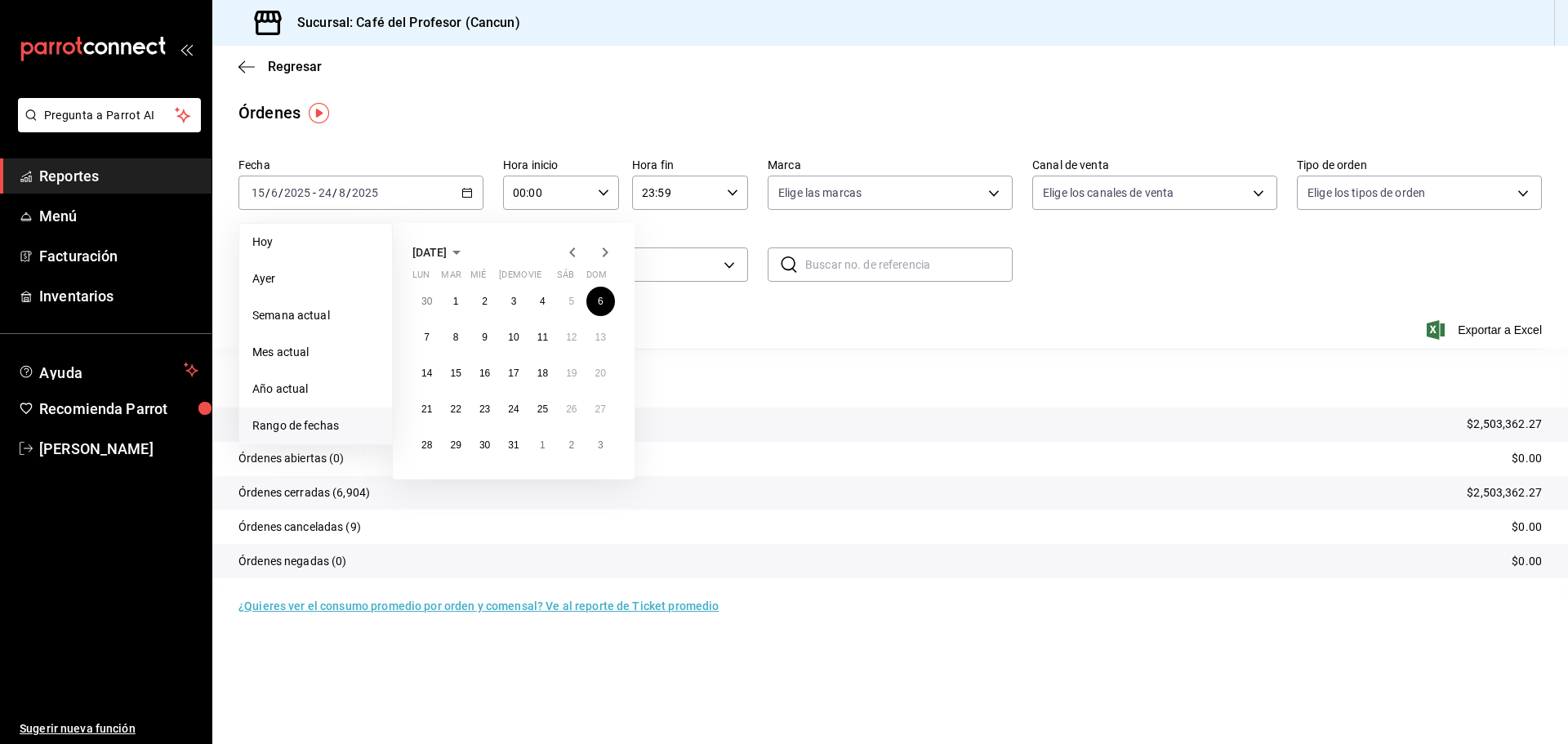
click at [576, 247] on icon "button" at bounding box center [572, 252] width 20 height 20
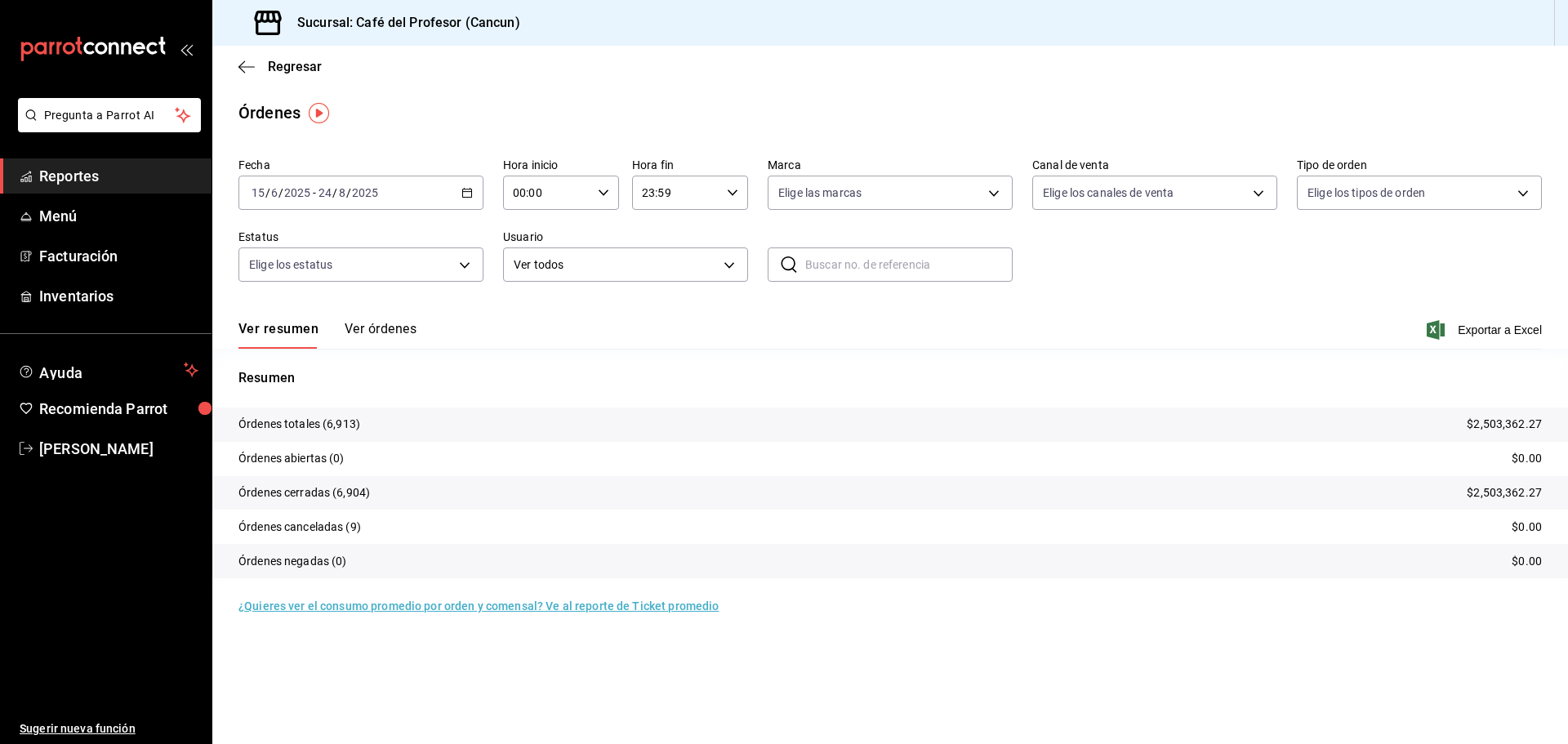
click at [438, 193] on div "[DATE] [DATE] - [DATE] [DATE]" at bounding box center [360, 192] width 245 height 34
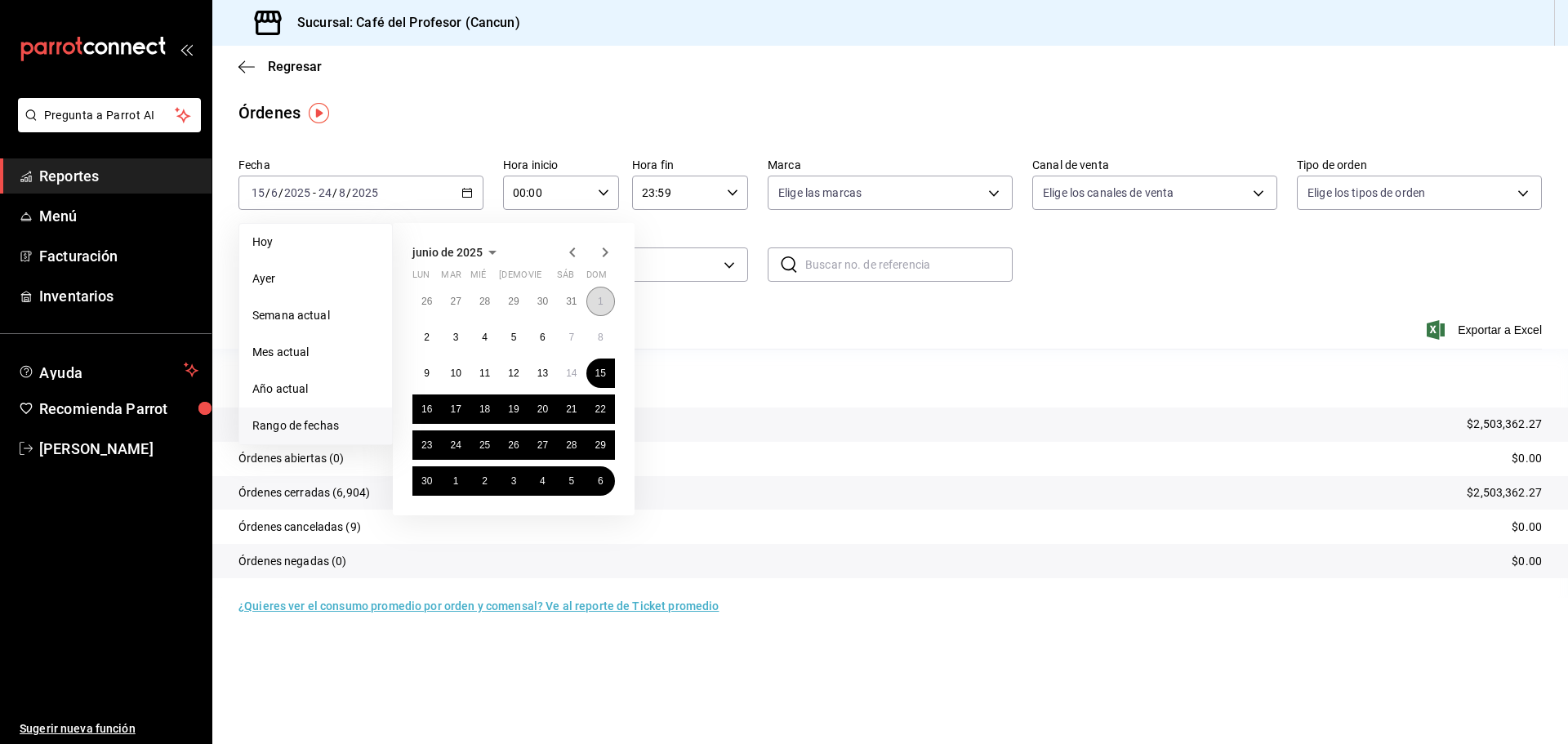
click at [603, 306] on button "1" at bounding box center [599, 302] width 28 height 29
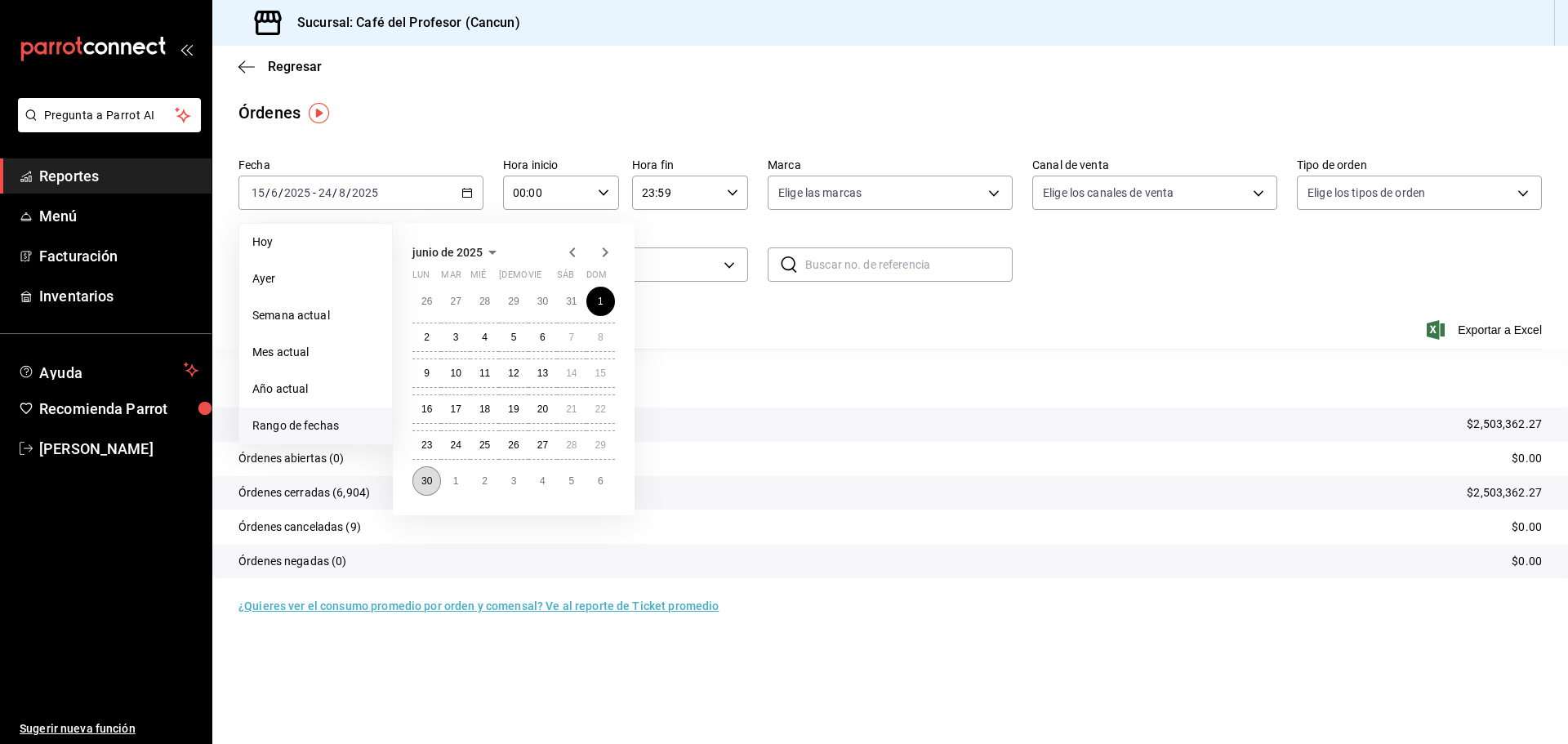
click at [425, 478] on abbr "30" at bounding box center [427, 481] width 11 height 12
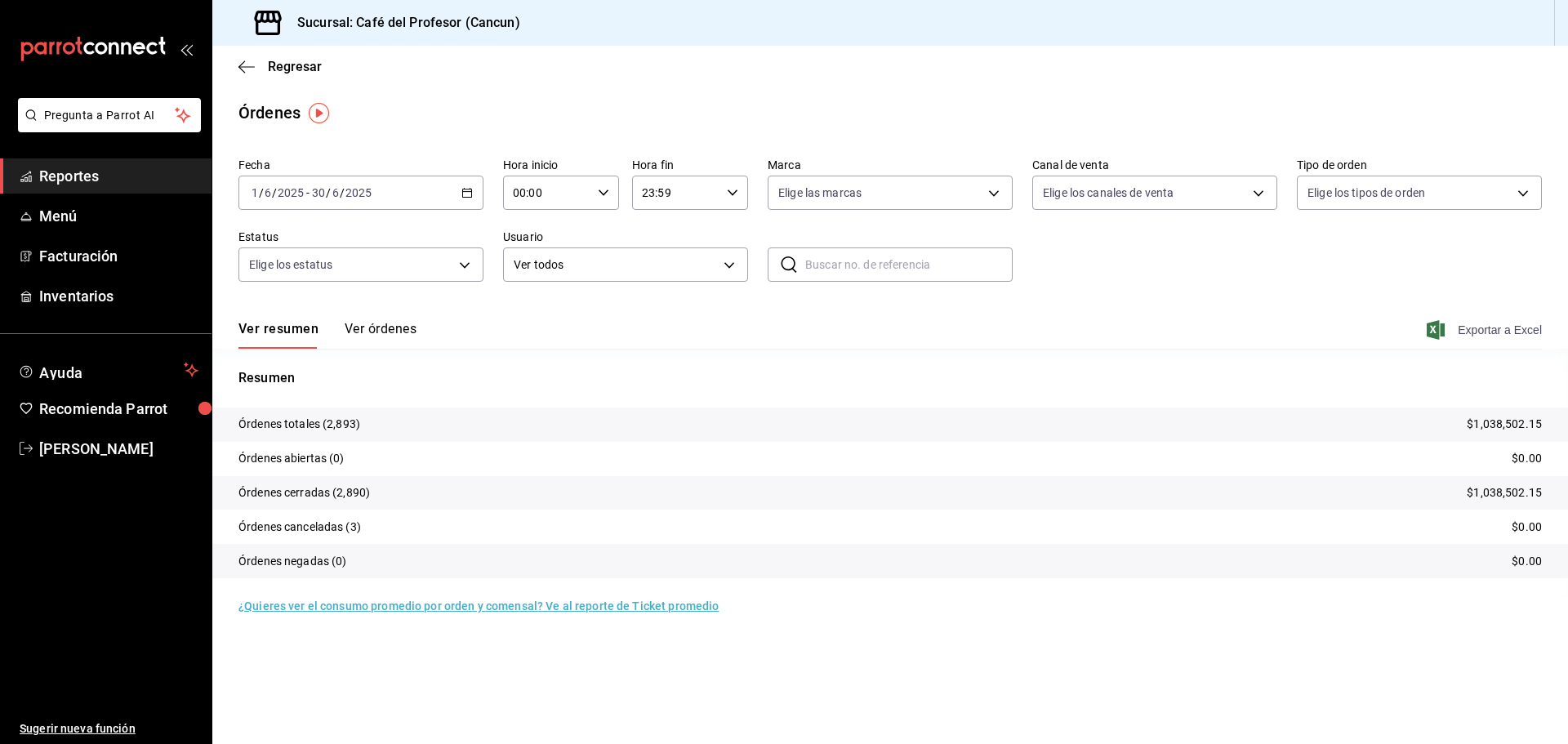
click at [1518, 326] on span "Exportar a Excel" at bounding box center [1485, 330] width 112 height 20
click at [438, 195] on div "[DATE] [DATE] - [DATE] [DATE]" at bounding box center [360, 192] width 245 height 34
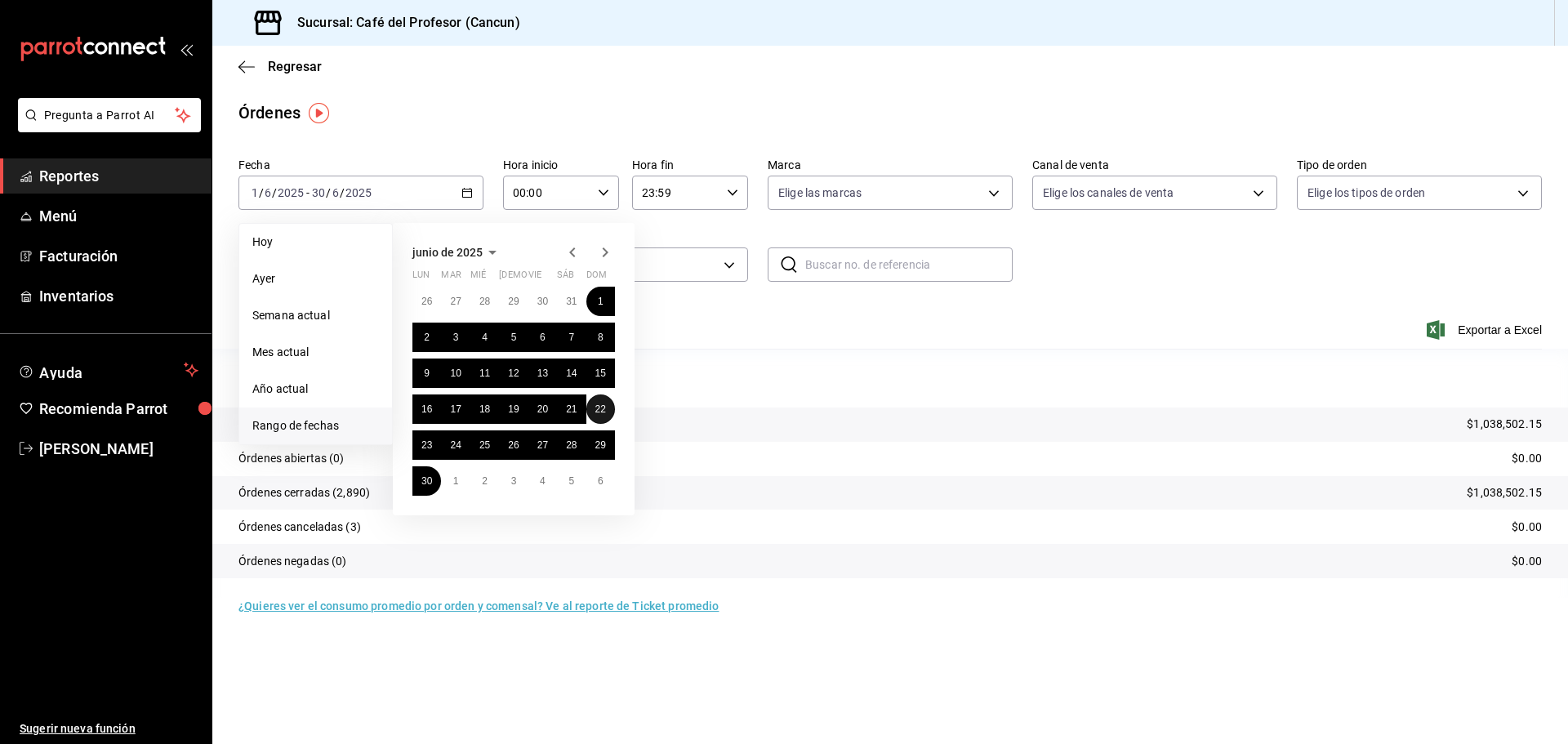
click at [598, 408] on abbr "22" at bounding box center [600, 409] width 11 height 12
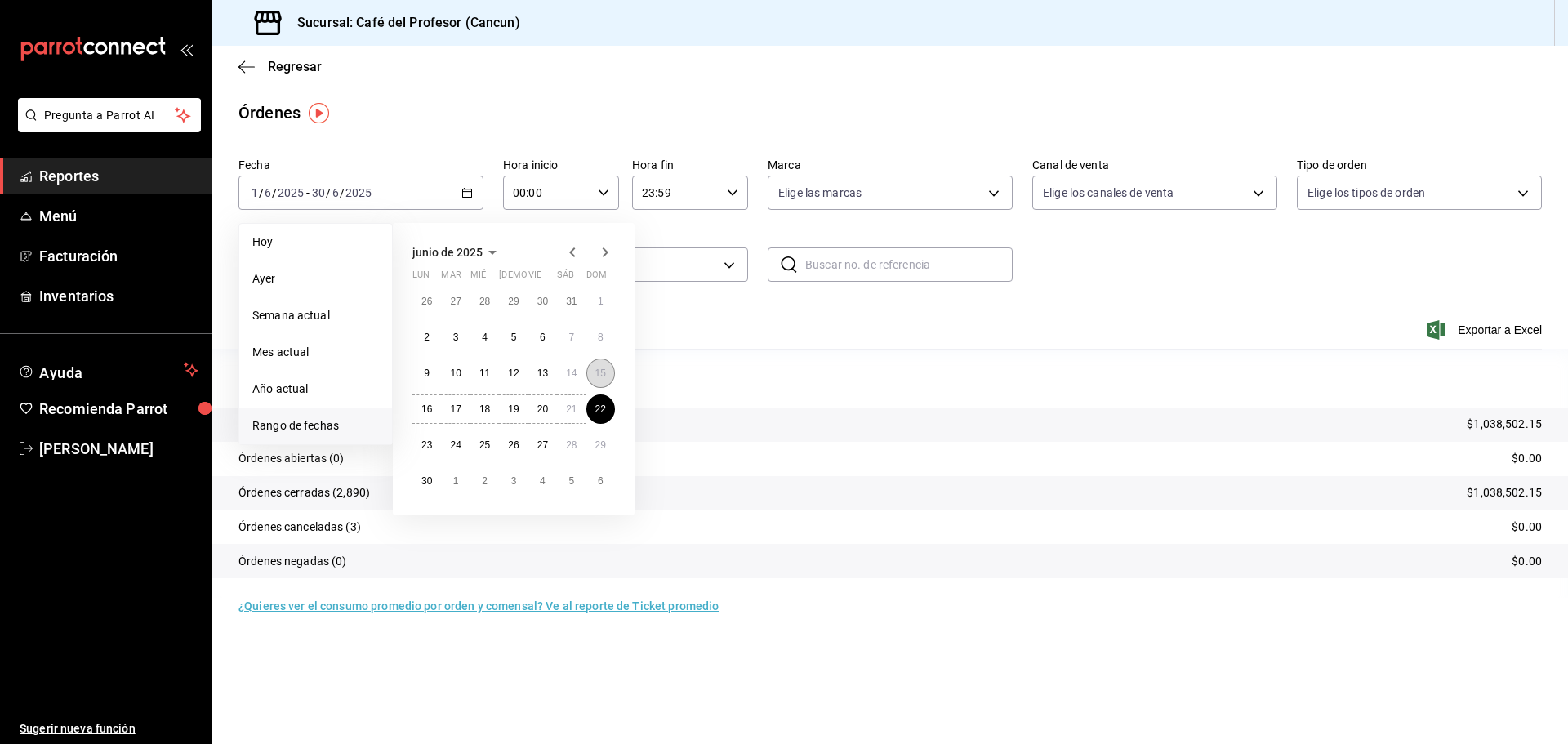
click at [600, 381] on button "15" at bounding box center [599, 373] width 28 height 29
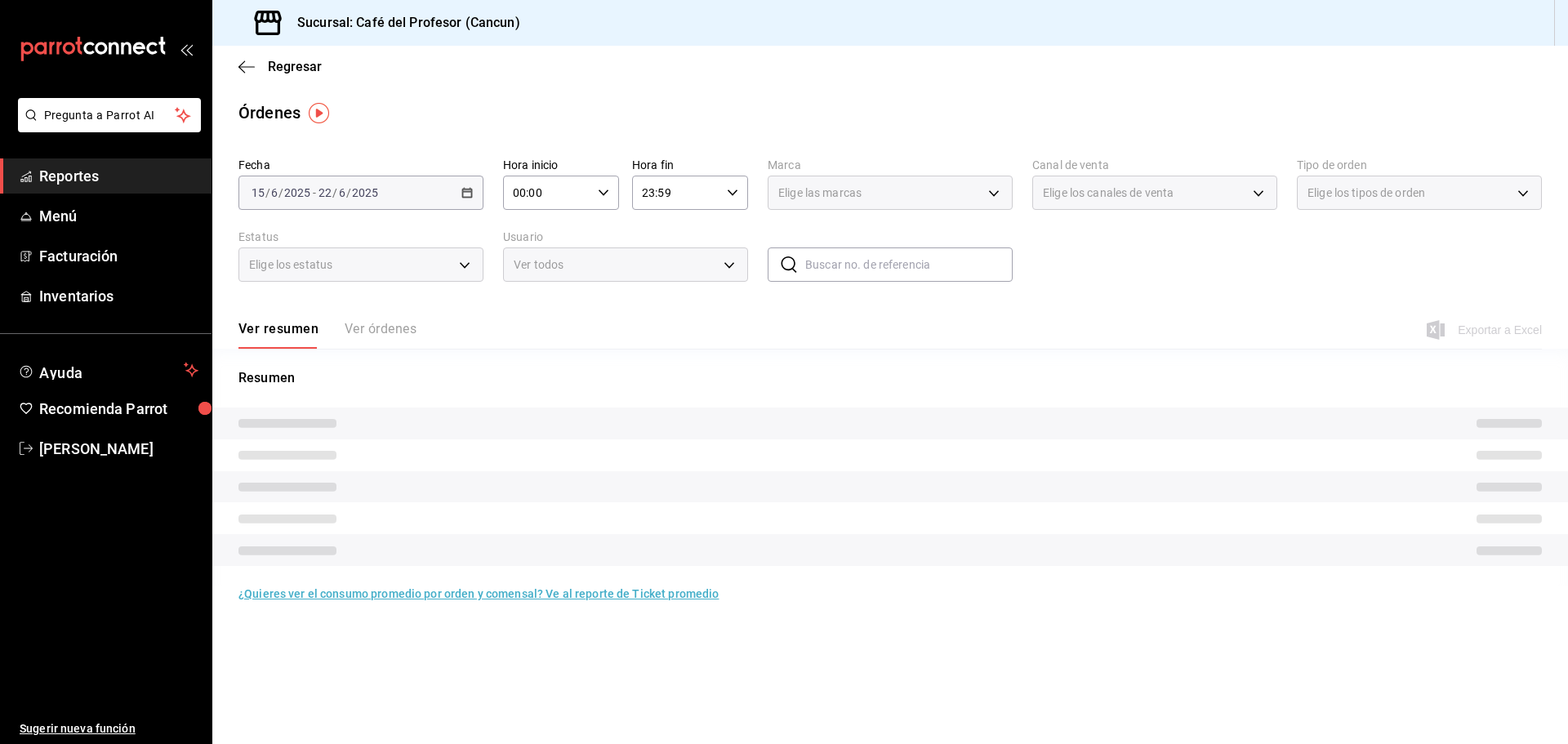
click at [426, 202] on div "[DATE] [DATE] - [DATE] [DATE]" at bounding box center [360, 192] width 245 height 34
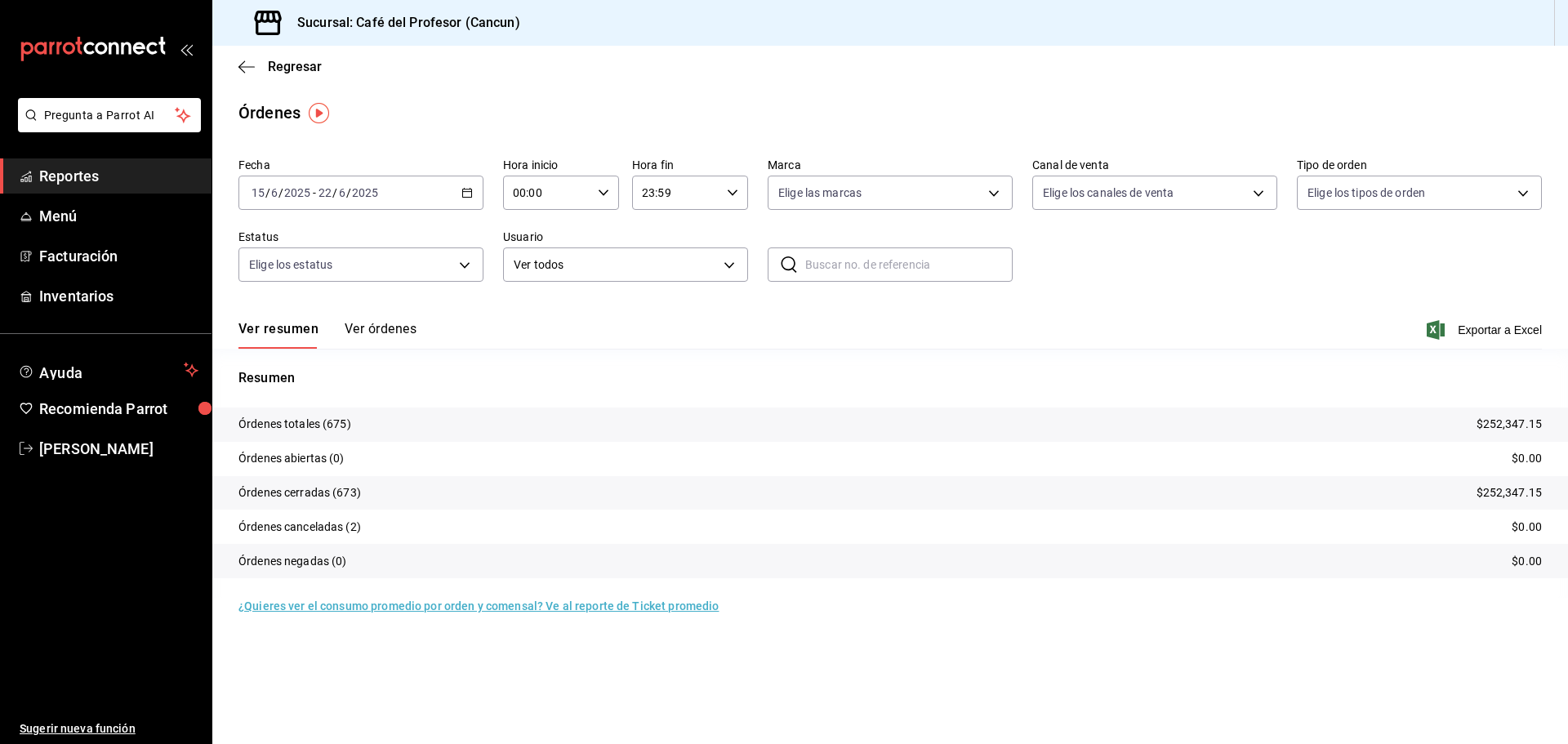
click at [459, 196] on div "[DATE] [DATE] - [DATE] [DATE]" at bounding box center [360, 192] width 245 height 34
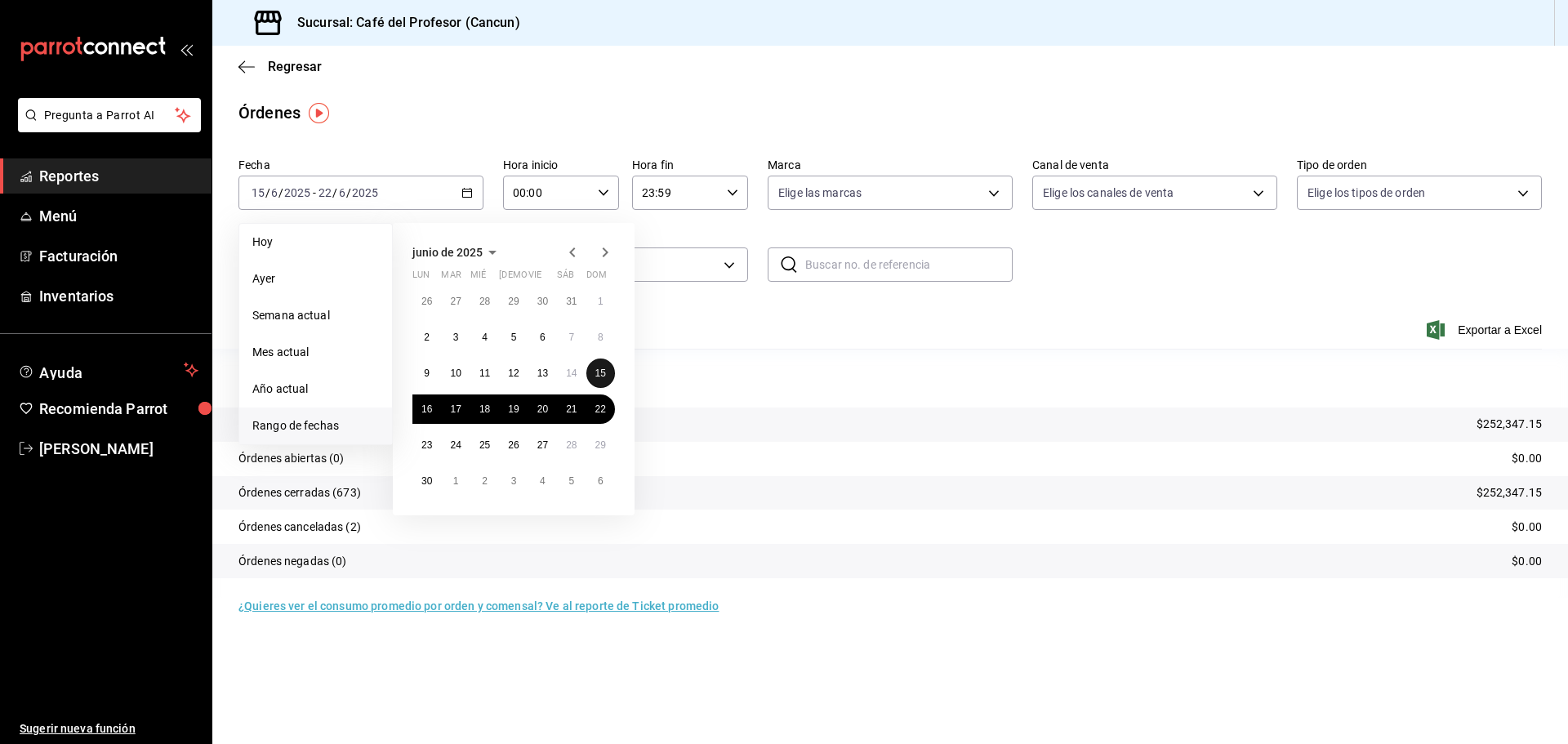
click at [604, 369] on abbr "15" at bounding box center [600, 373] width 11 height 12
click at [611, 255] on icon "button" at bounding box center [605, 252] width 20 height 20
click at [592, 416] on button "24" at bounding box center [599, 409] width 28 height 29
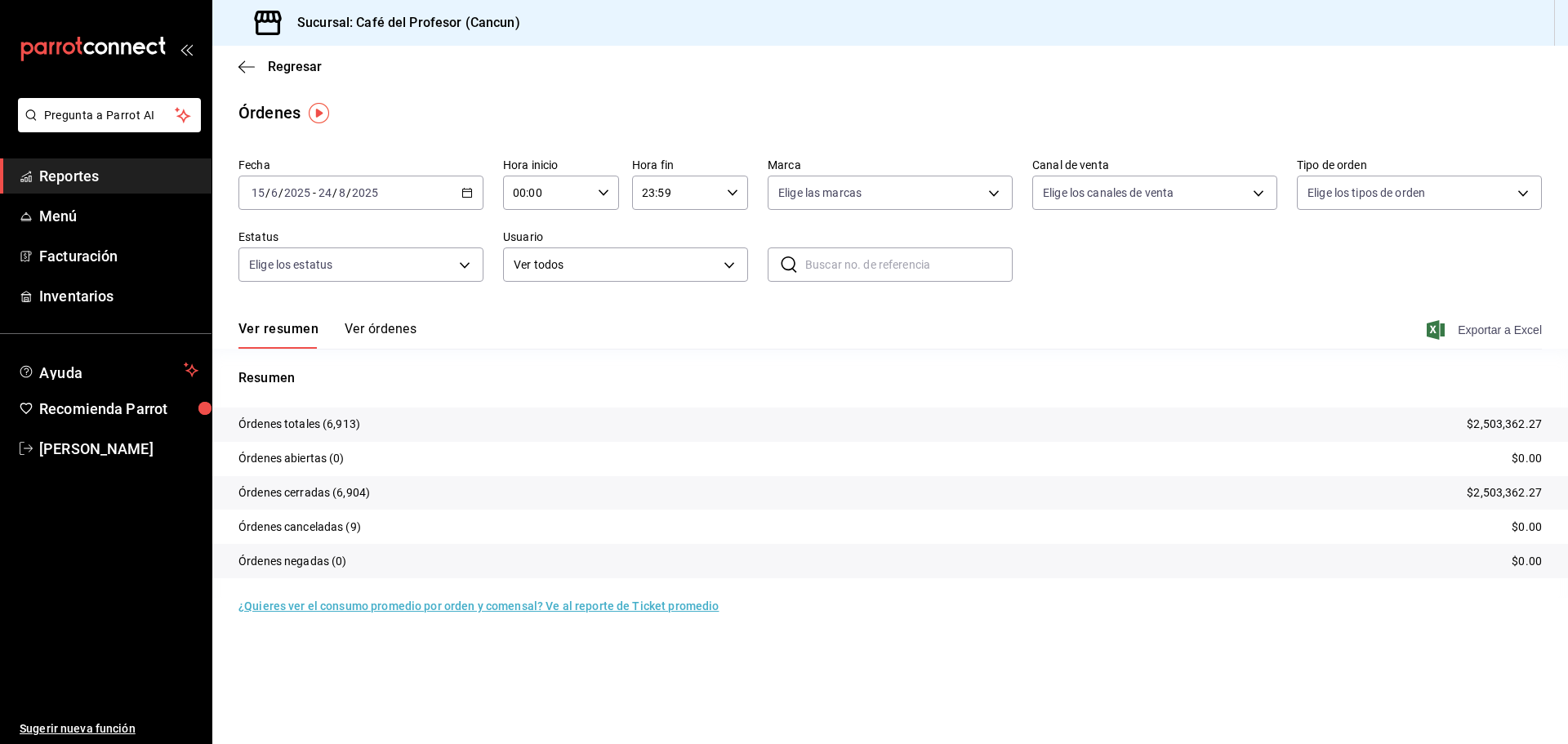
click at [1463, 331] on span "Exportar a Excel" at bounding box center [1485, 330] width 112 height 20
click at [406, 192] on div "[DATE] [DATE] - [DATE] [DATE]" at bounding box center [360, 192] width 245 height 34
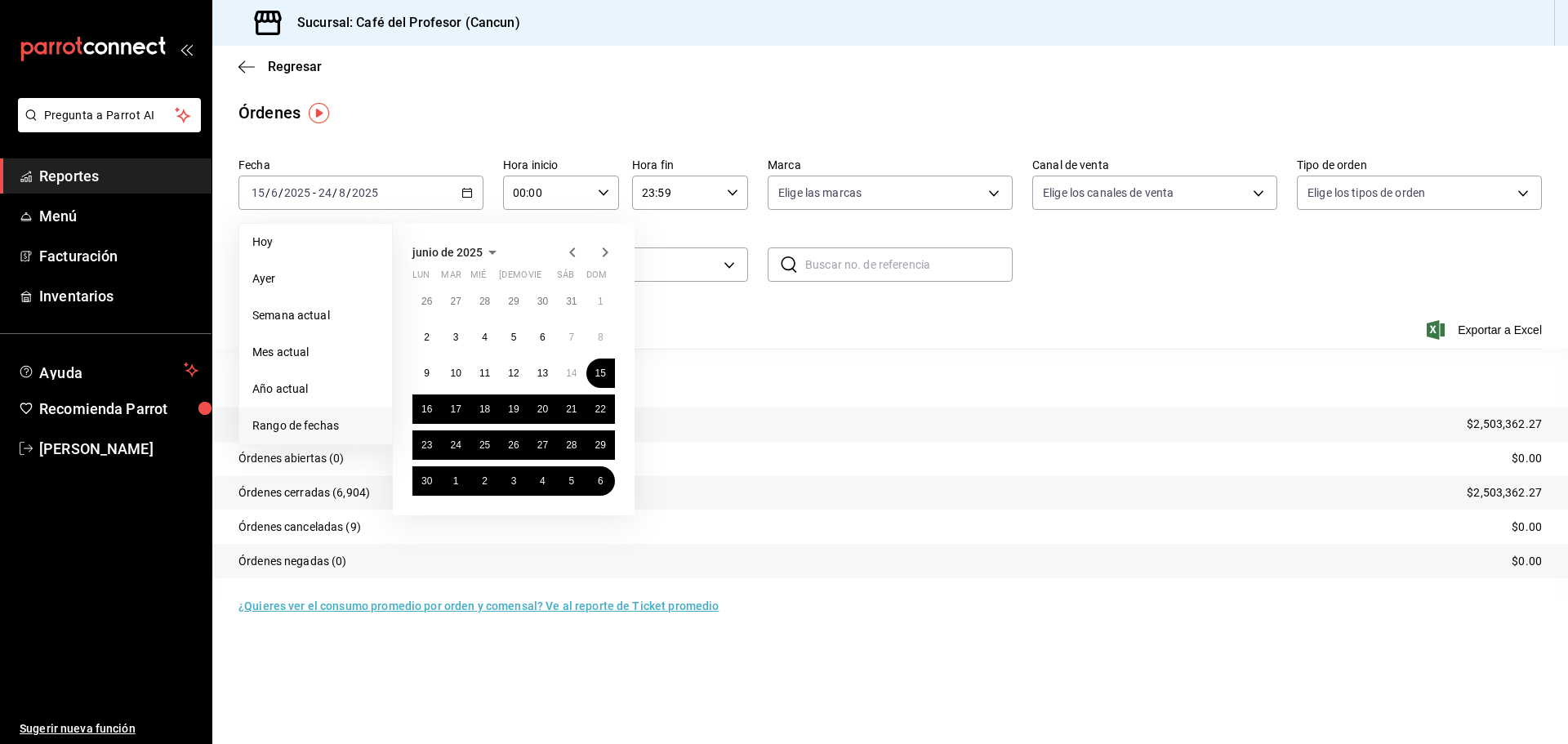
click at [610, 252] on icon "button" at bounding box center [605, 252] width 20 height 20
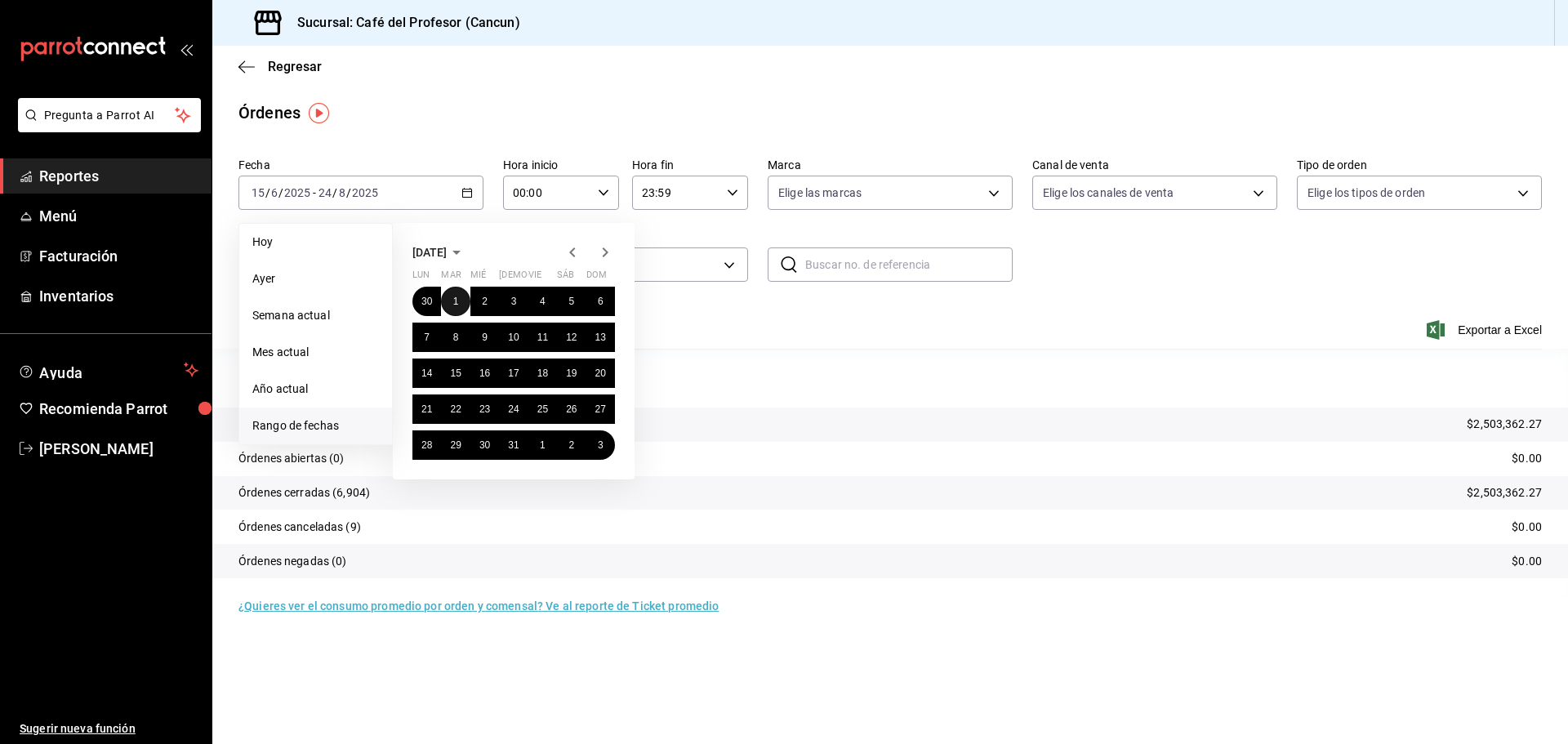
click at [455, 305] on abbr "1" at bounding box center [456, 302] width 6 height 12
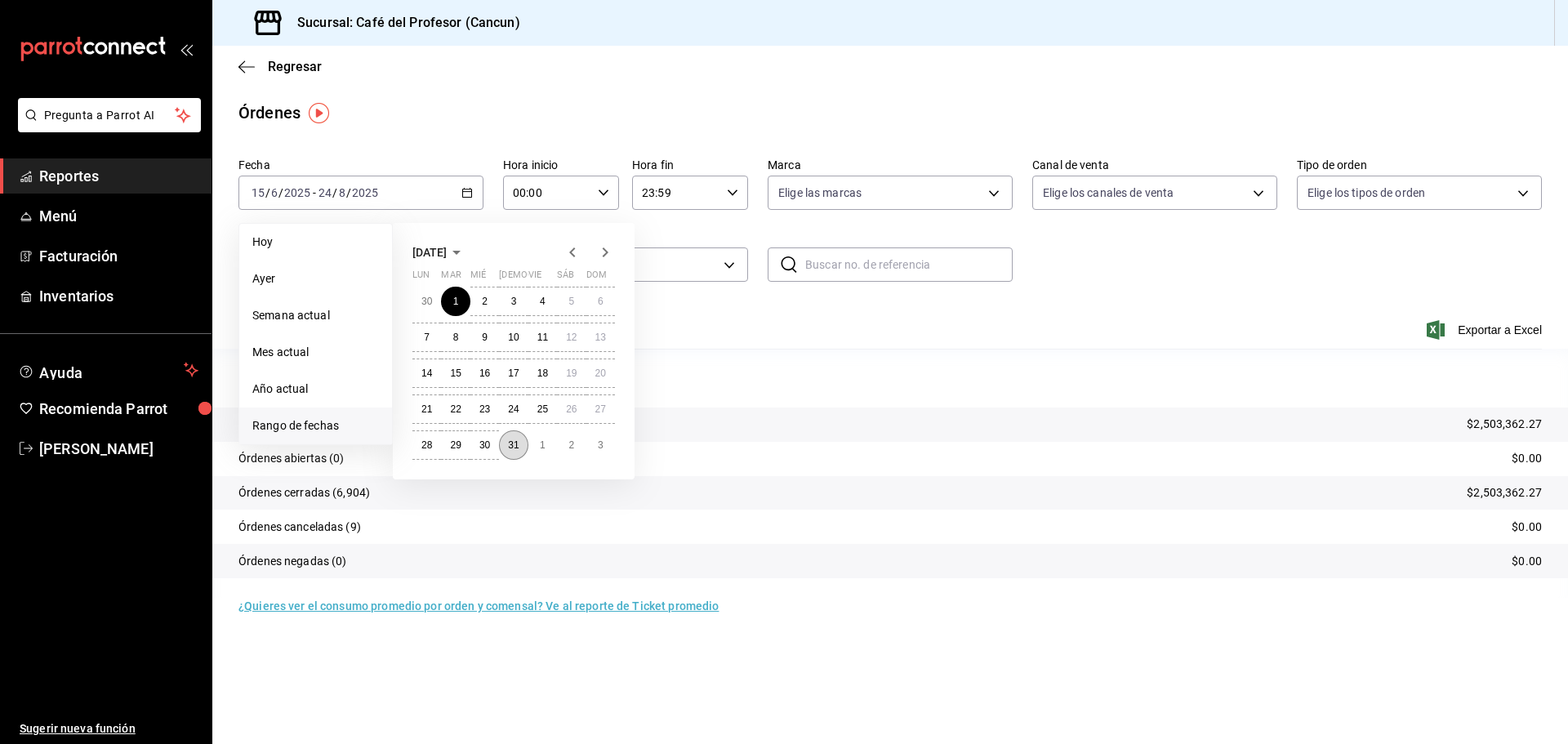
click at [515, 440] on abbr "31" at bounding box center [513, 445] width 11 height 12
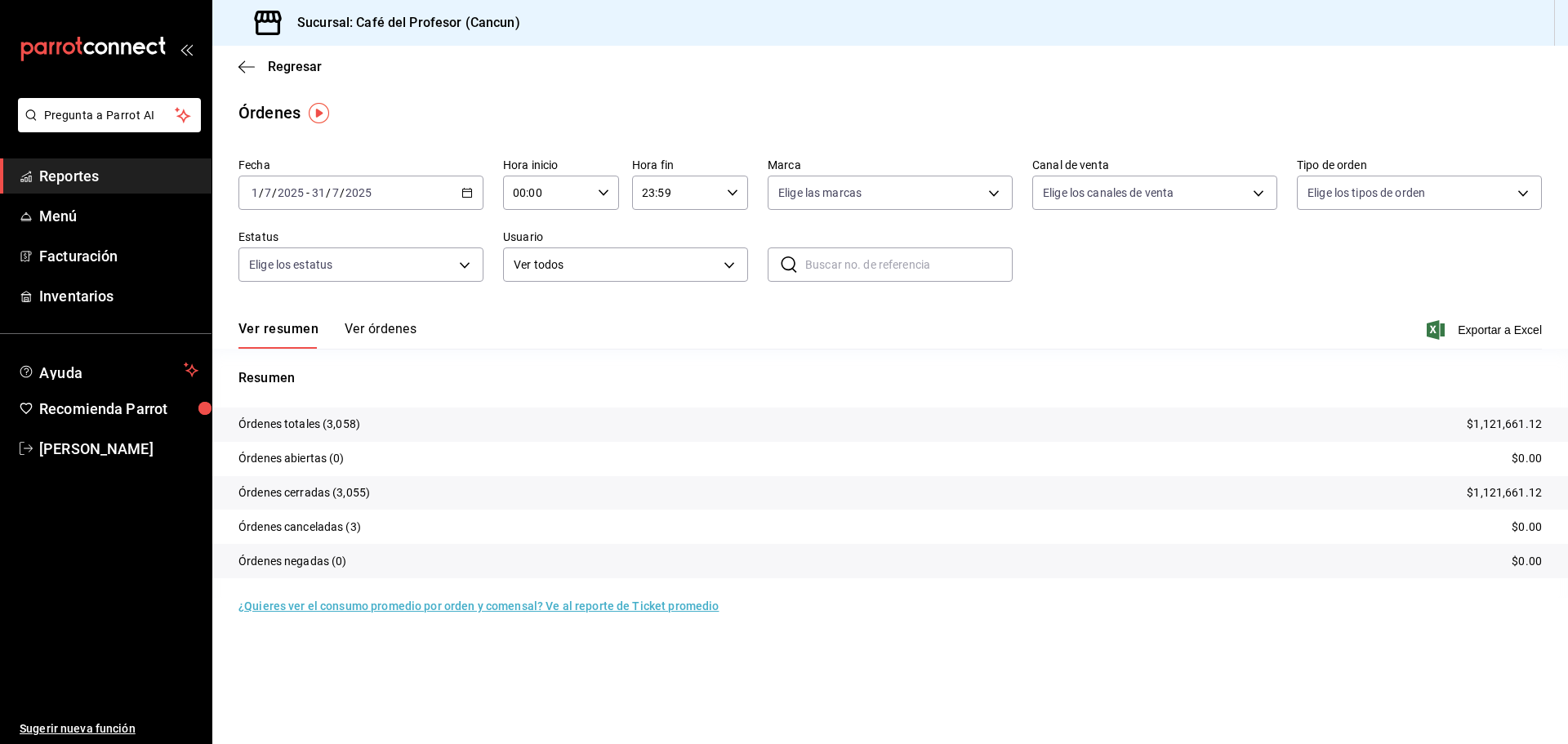
click at [1478, 342] on div "Ver resumen Ver órdenes Exportar a Excel" at bounding box center [889, 325] width 1303 height 48
click at [1478, 334] on span "Exportar a Excel" at bounding box center [1485, 330] width 112 height 20
click at [347, 205] on div "[DATE] [DATE] - [DATE] [DATE]" at bounding box center [360, 192] width 245 height 34
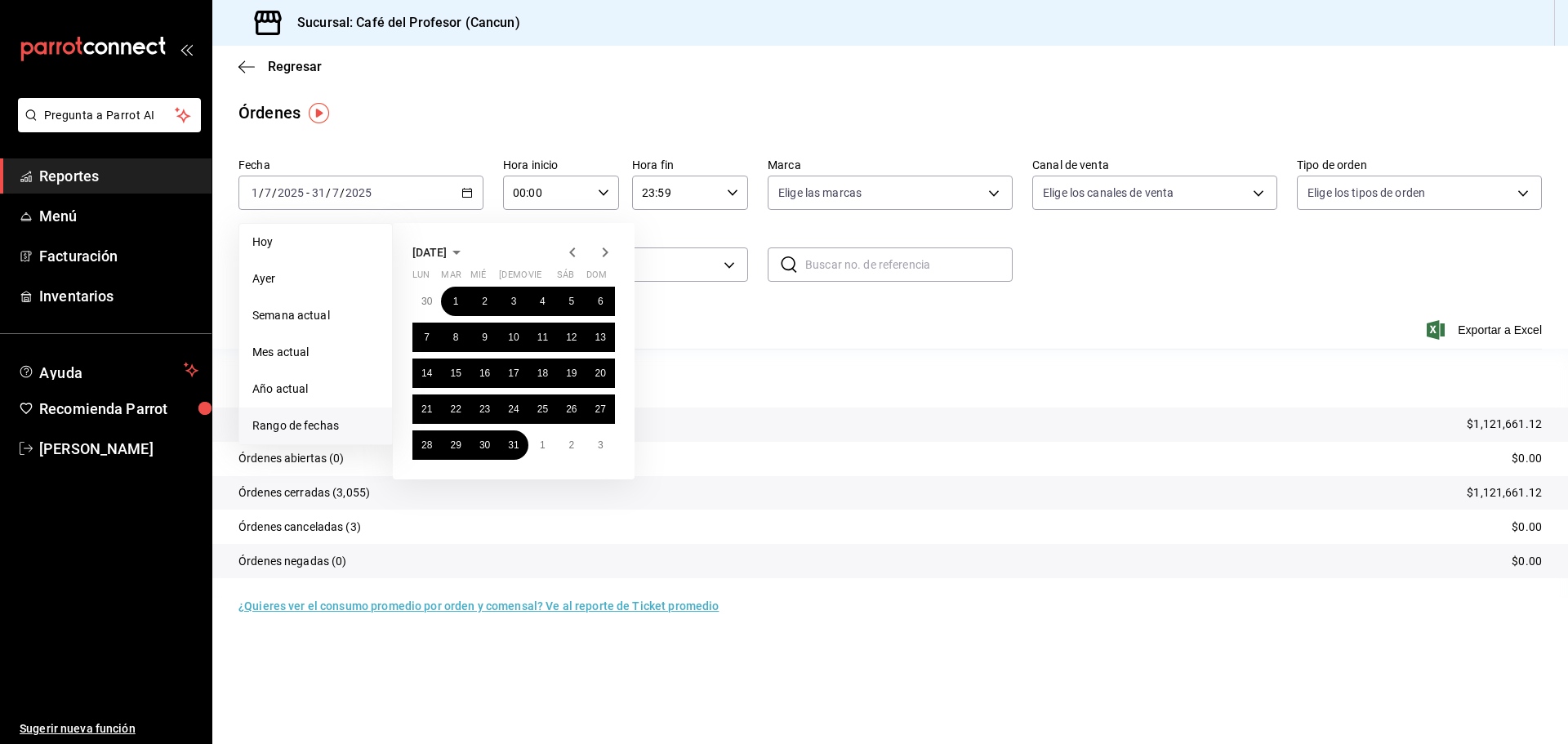
click at [605, 249] on icon "button" at bounding box center [605, 252] width 6 height 10
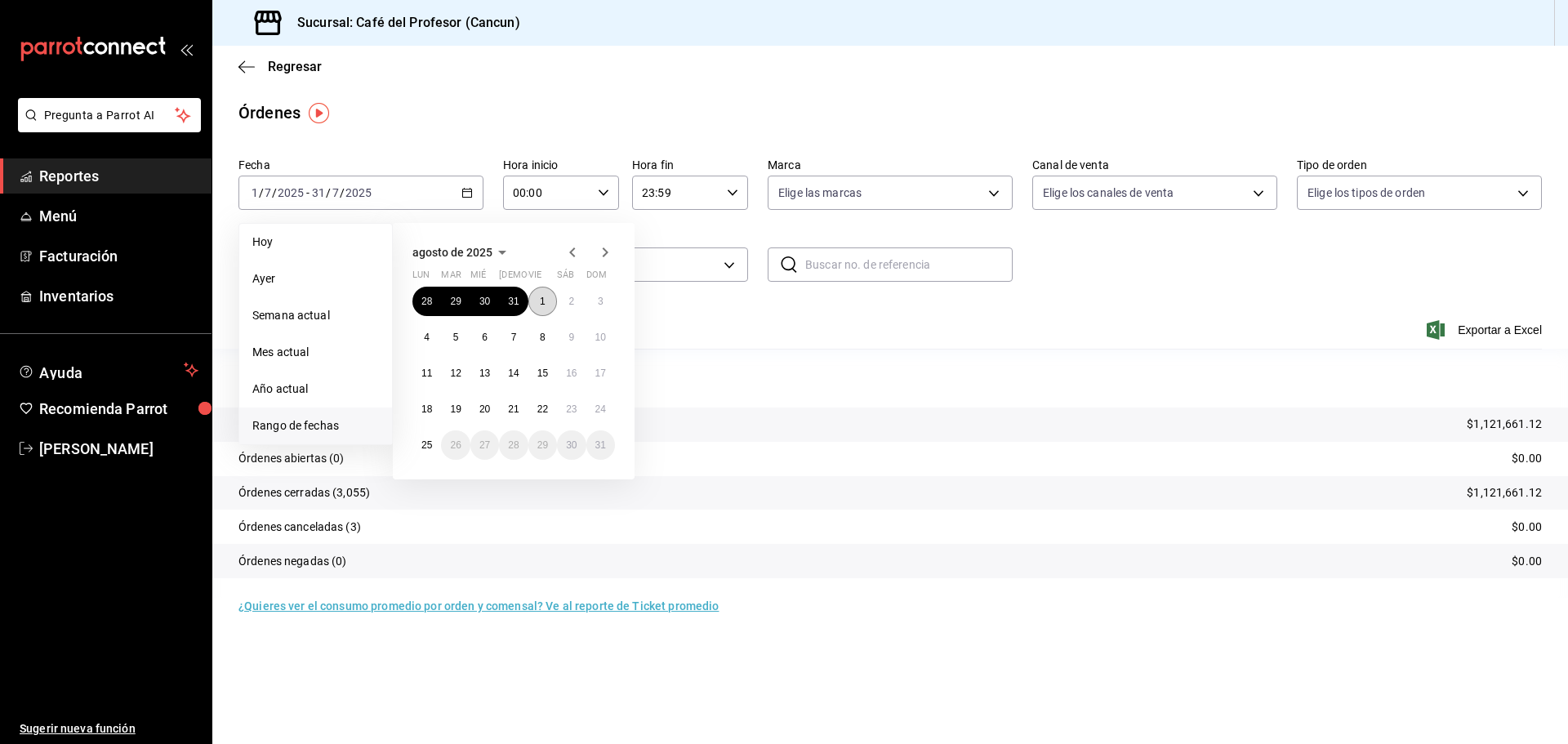
click at [533, 294] on button "1" at bounding box center [542, 302] width 28 height 29
click at [602, 408] on abbr "24" at bounding box center [600, 409] width 11 height 12
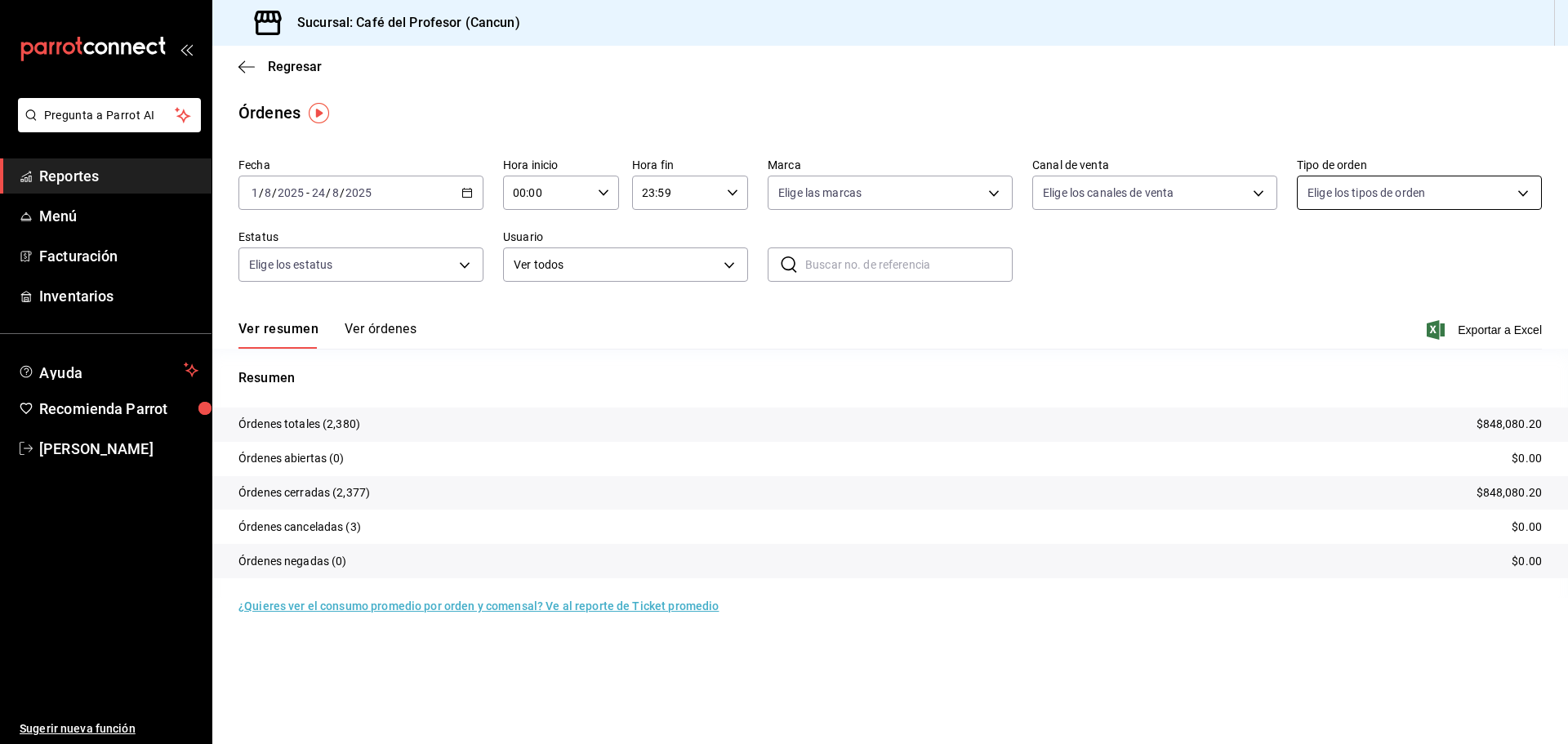
click at [1460, 192] on body "Pregunta a Parrot AI Reportes Menú Facturación Inventarios Ayuda Recomienda Par…" at bounding box center [784, 372] width 1568 height 744
click at [1224, 334] on div at bounding box center [784, 372] width 1568 height 744
click at [1488, 325] on span "Exportar a Excel" at bounding box center [1485, 330] width 112 height 20
